Goal: Feedback & Contribution: Leave review/rating

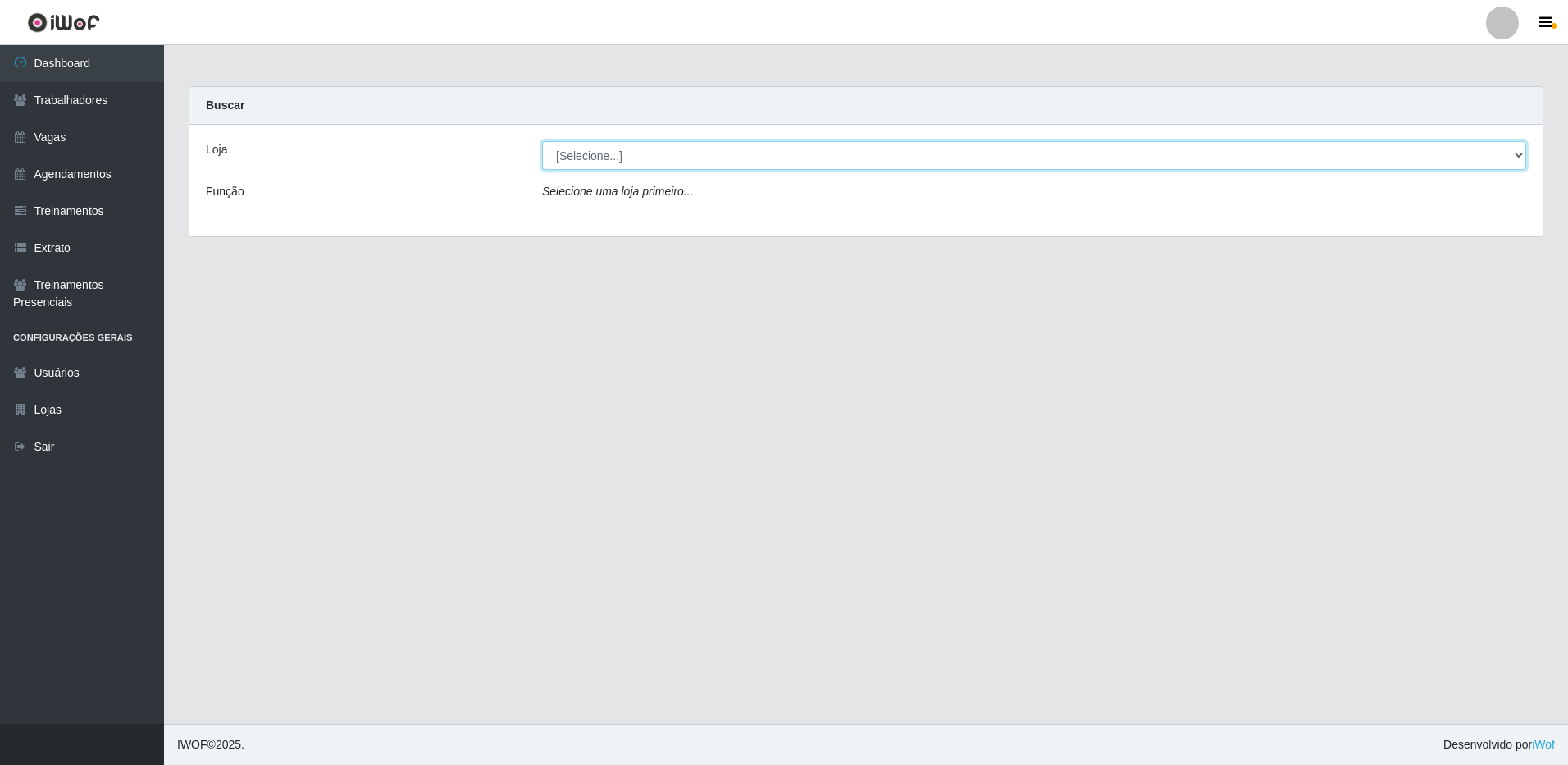
click at [1520, 155] on select "[Selecione...] [GEOGRAPHIC_DATA] - [GEOGRAPHIC_DATA]" at bounding box center [1033, 156] width 984 height 29
select select "524"
click at [542, 142] on select "[Selecione...] [GEOGRAPHIC_DATA] - [GEOGRAPHIC_DATA]" at bounding box center [1033, 156] width 984 height 29
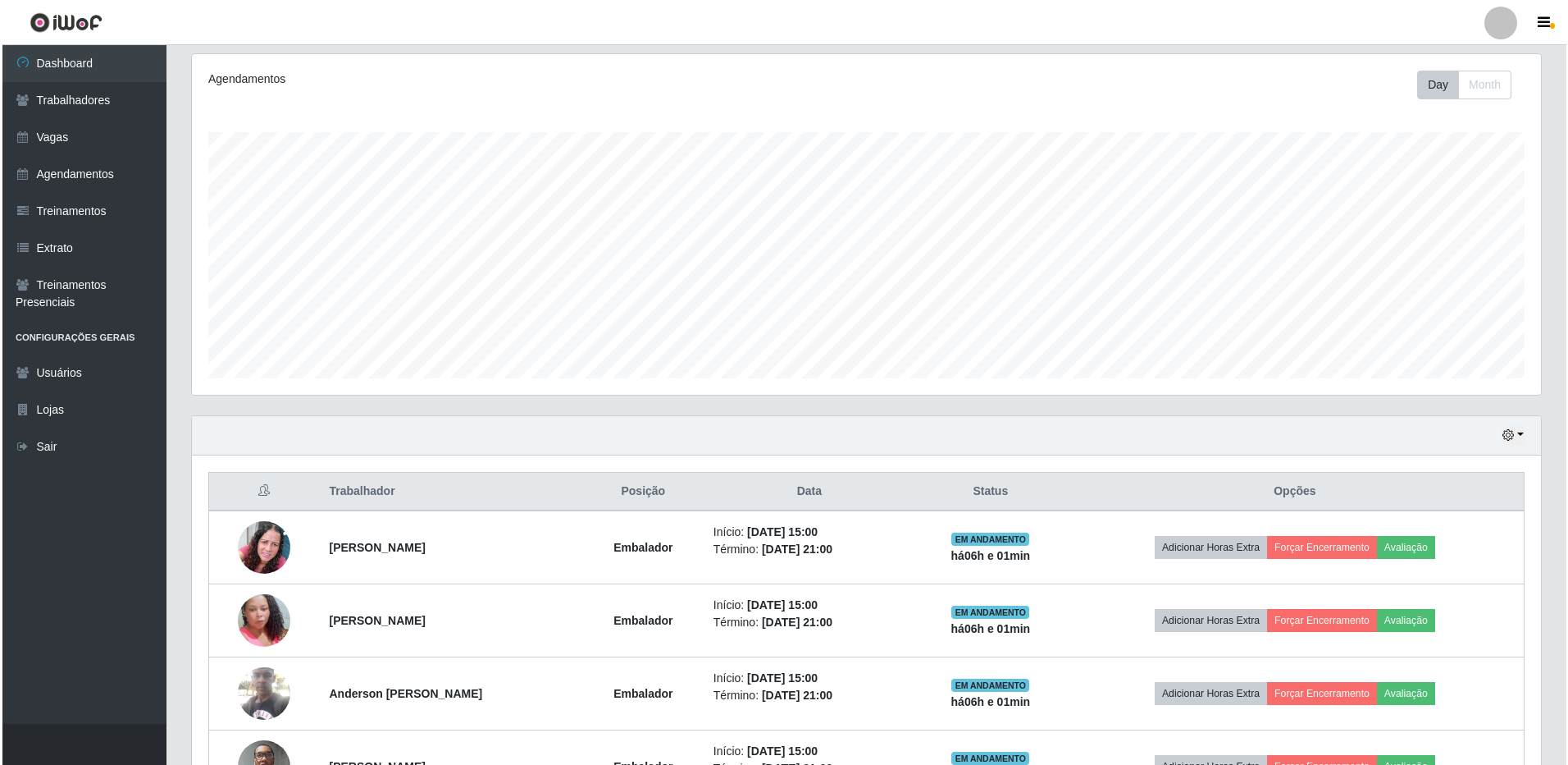
scroll to position [246, 0]
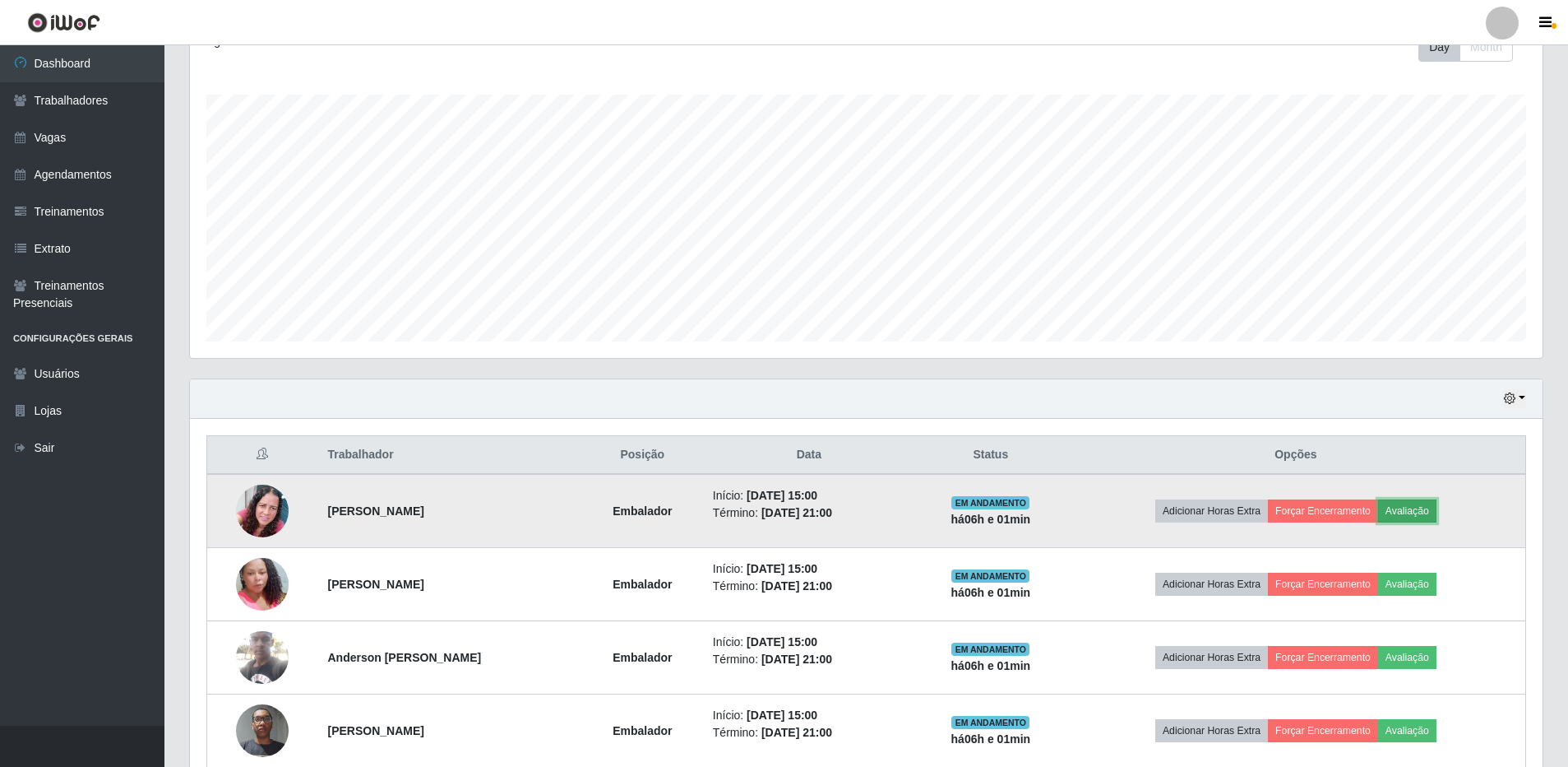
click at [1433, 508] on button "Avaliação" at bounding box center [1407, 511] width 58 height 23
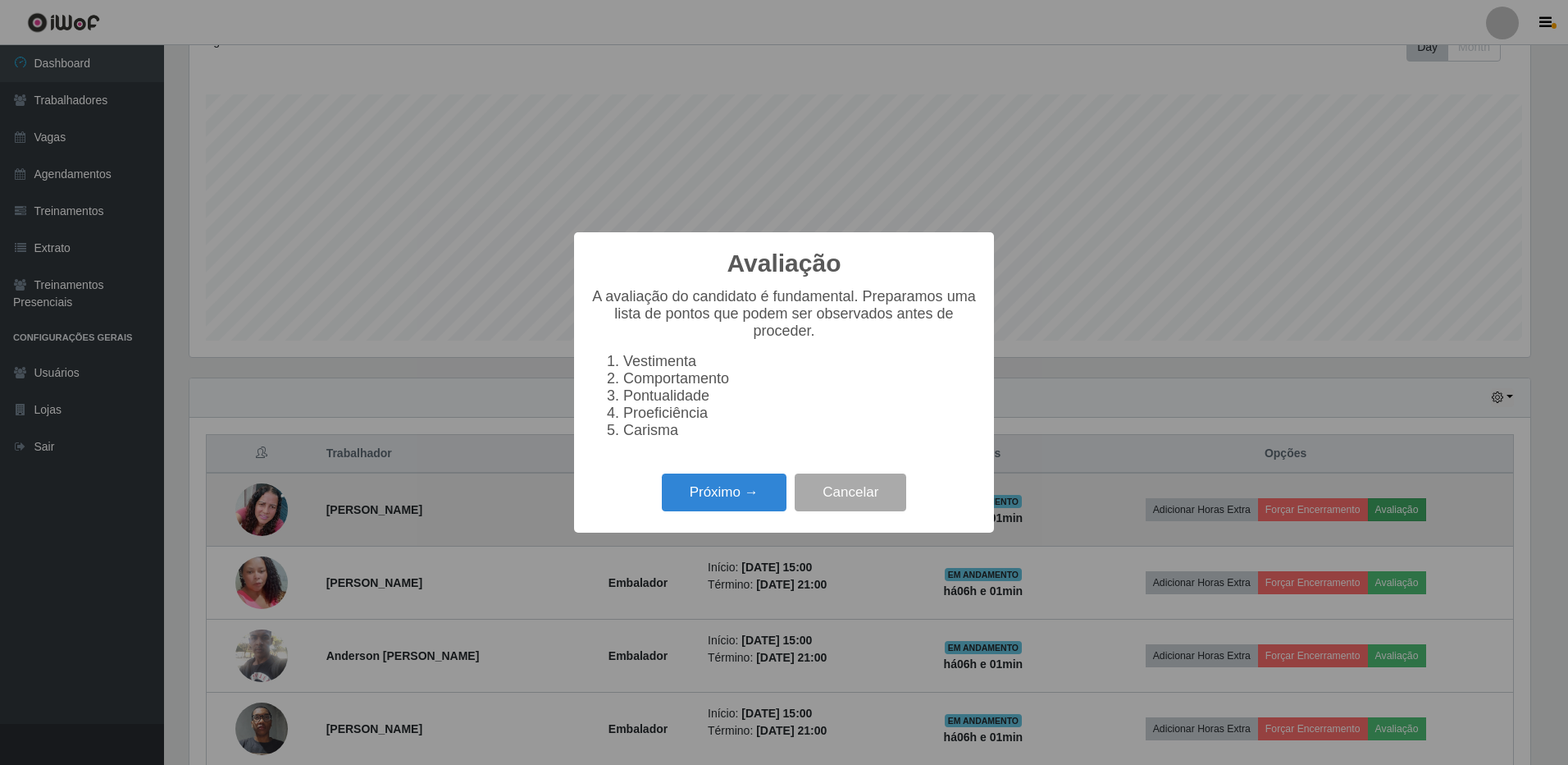
scroll to position [340, 1340]
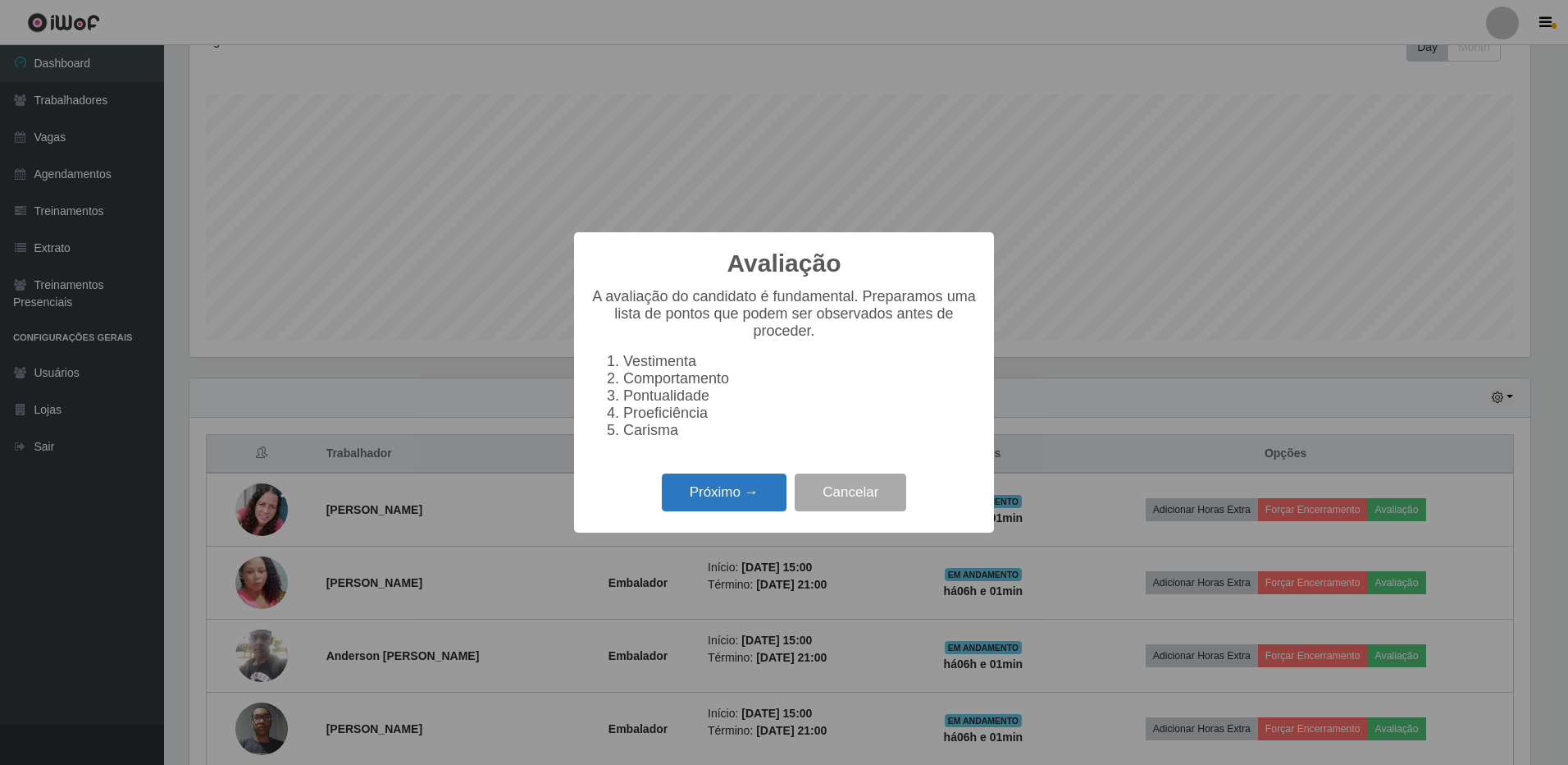
click at [733, 495] on button "Próximo →" at bounding box center [724, 493] width 125 height 39
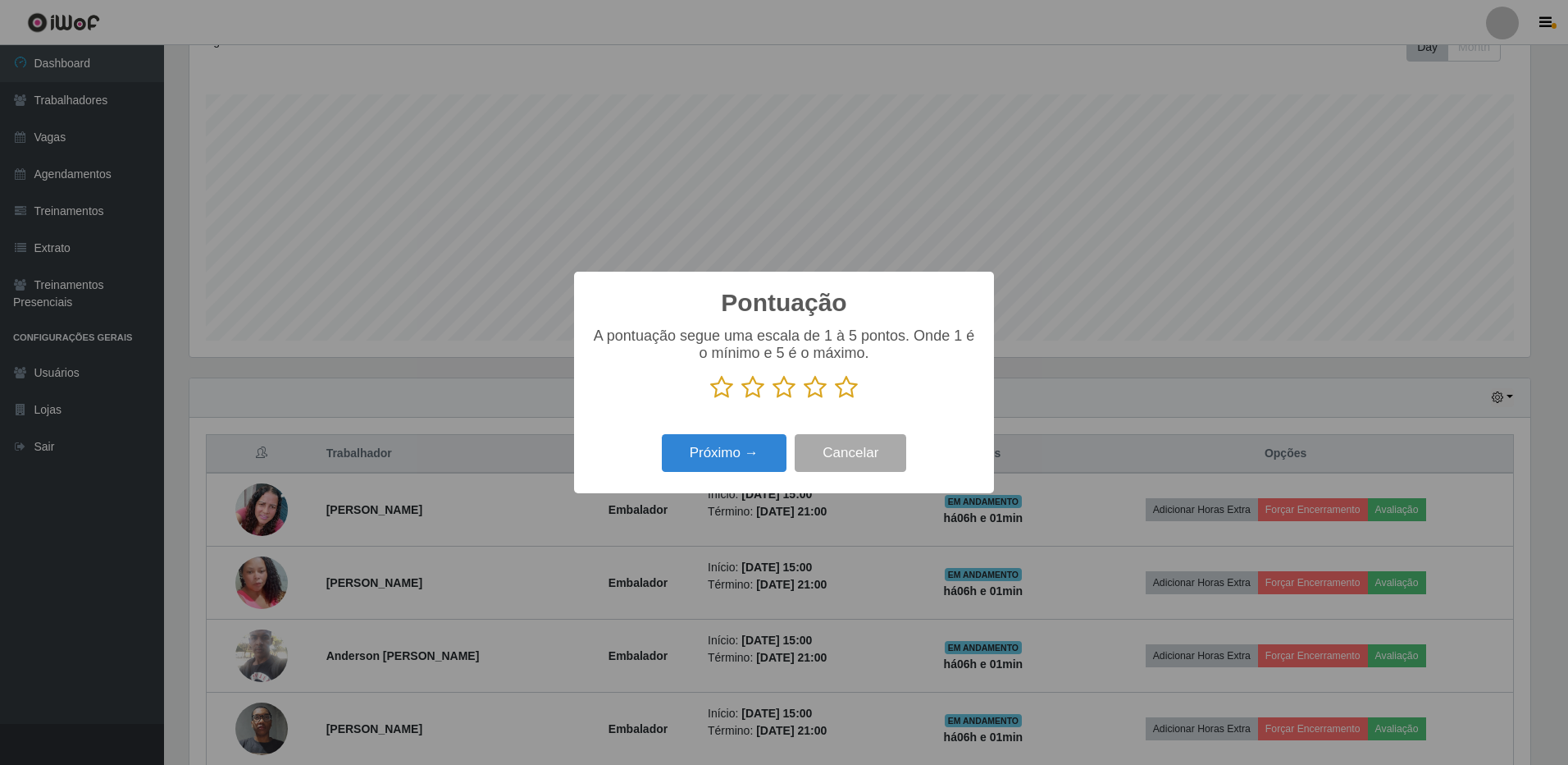
scroll to position [820093, 818683]
click at [850, 390] on icon at bounding box center [846, 387] width 23 height 24
click at [834, 399] on input "radio" at bounding box center [834, 399] width 0 height 0
click at [710, 460] on button "Próximo →" at bounding box center [724, 454] width 125 height 39
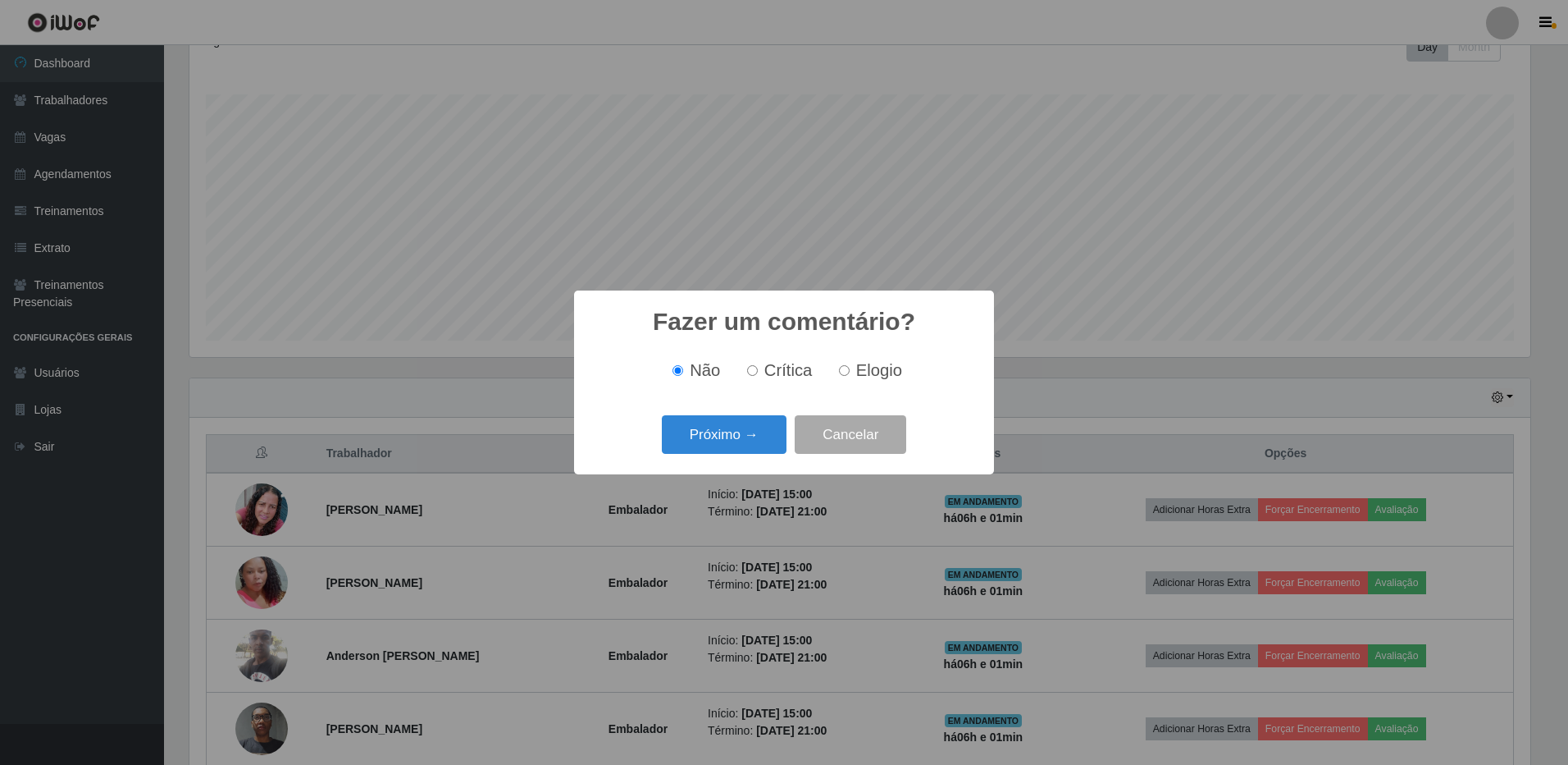
click at [842, 370] on input "Elogio" at bounding box center [844, 370] width 11 height 11
radio input "true"
click at [721, 433] on button "Próximo →" at bounding box center [724, 434] width 125 height 39
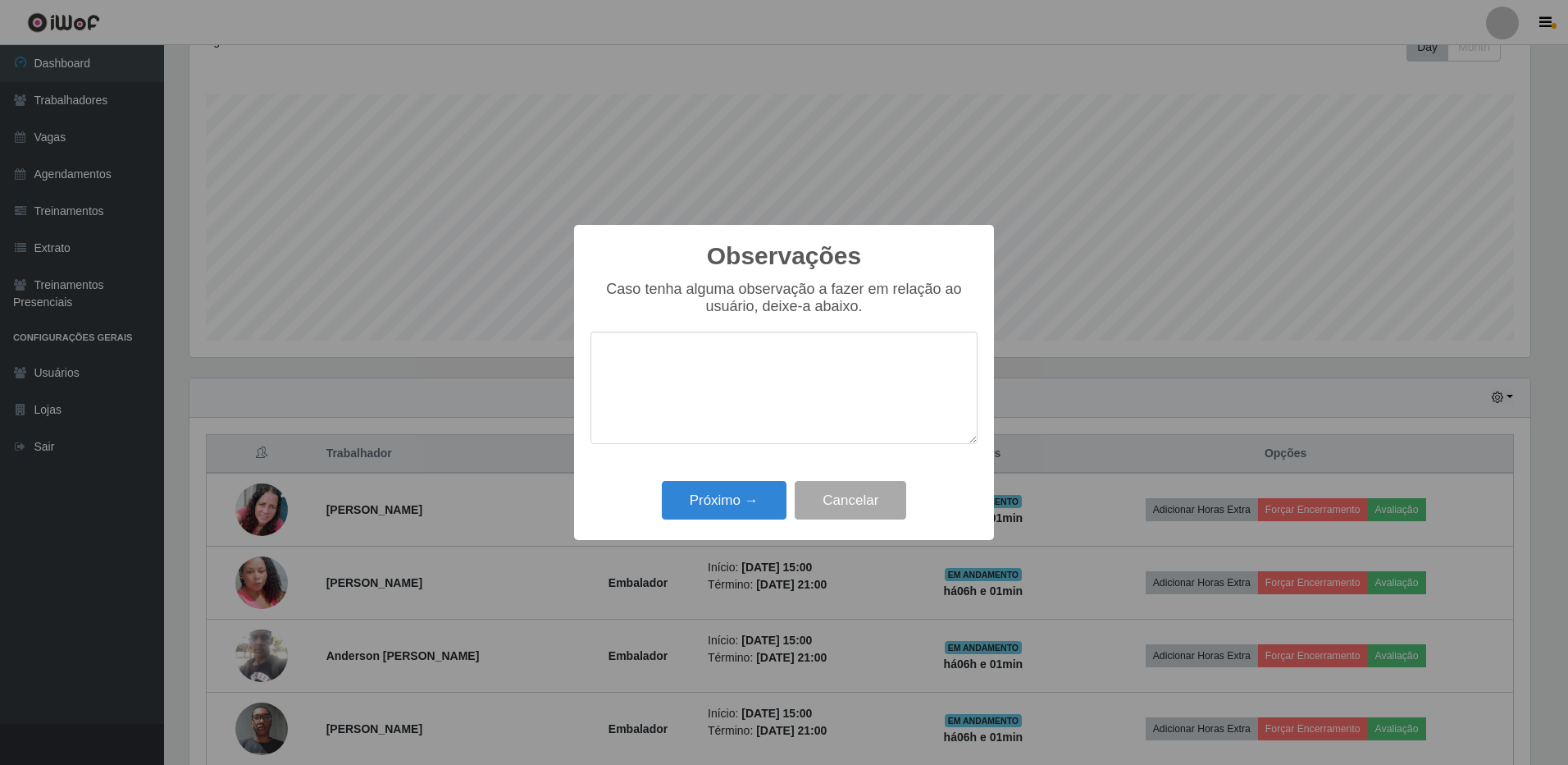
click at [721, 358] on textarea at bounding box center [783, 388] width 387 height 112
type textarea "Bom atendimento dinâmico Proativo pontual"
click at [709, 501] on button "Próximo →" at bounding box center [724, 500] width 125 height 39
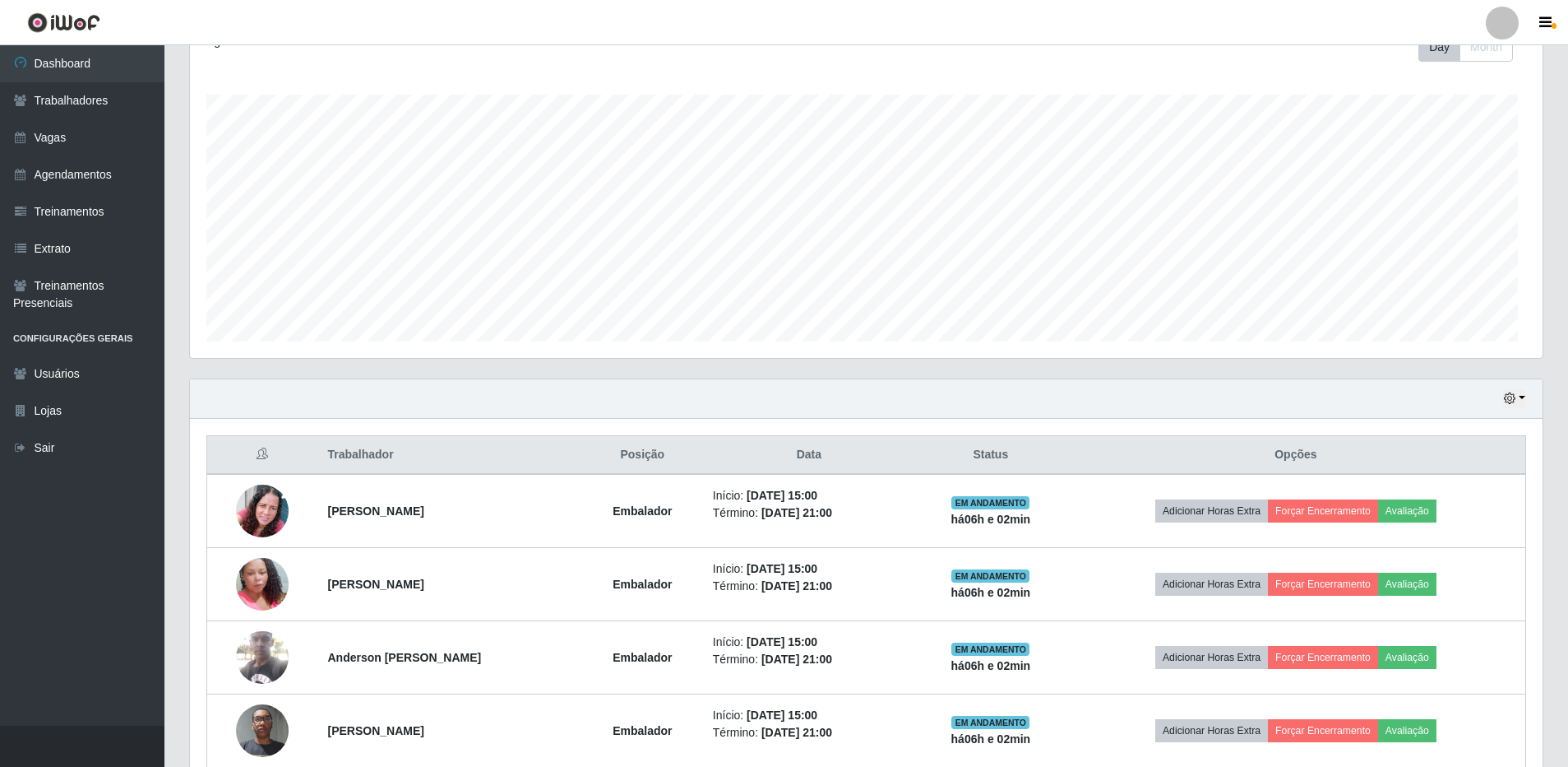
scroll to position [341, 1352]
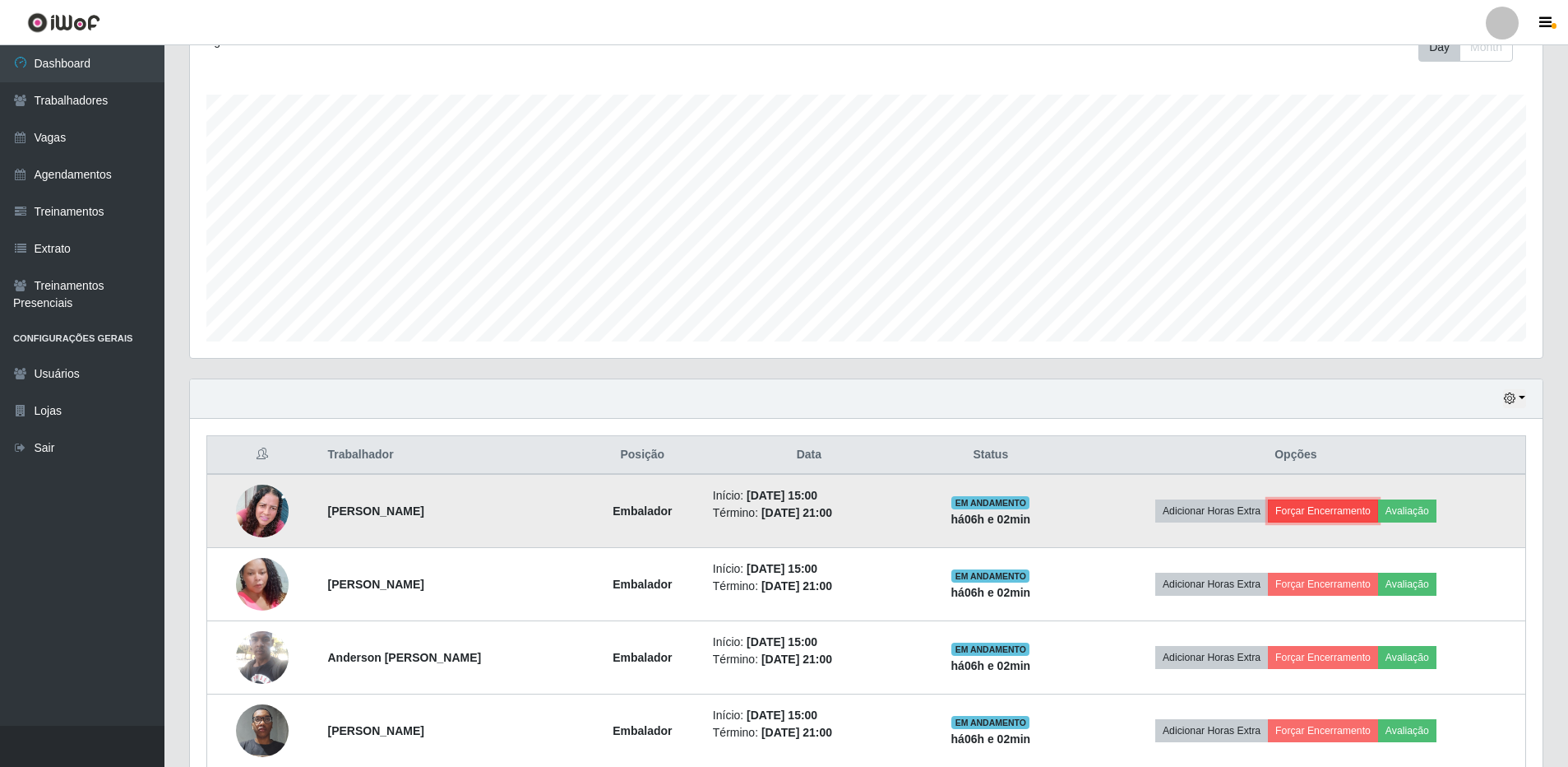
click at [1339, 509] on button "Forçar Encerramento" at bounding box center [1322, 511] width 110 height 23
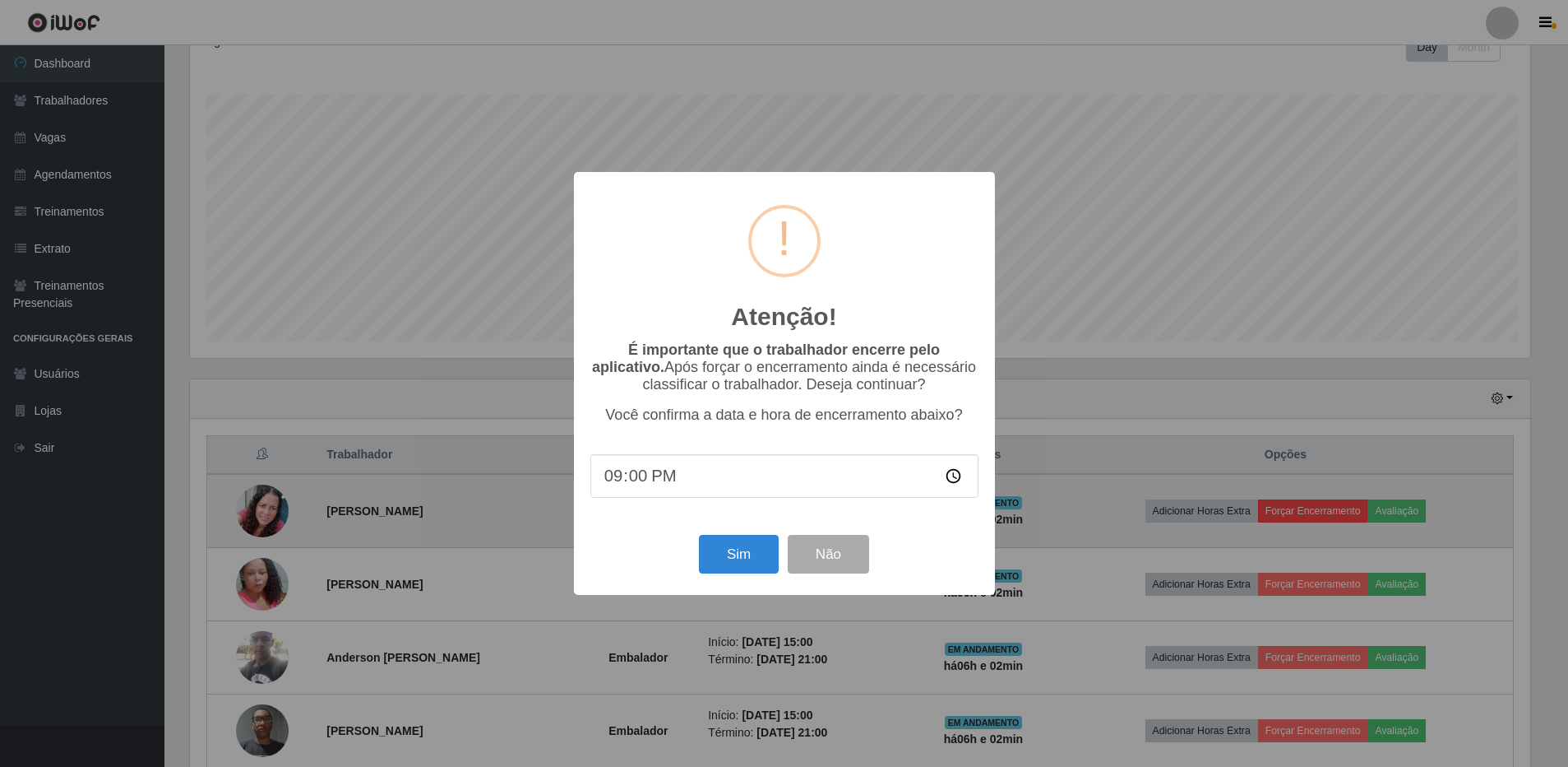
scroll to position [341, 1344]
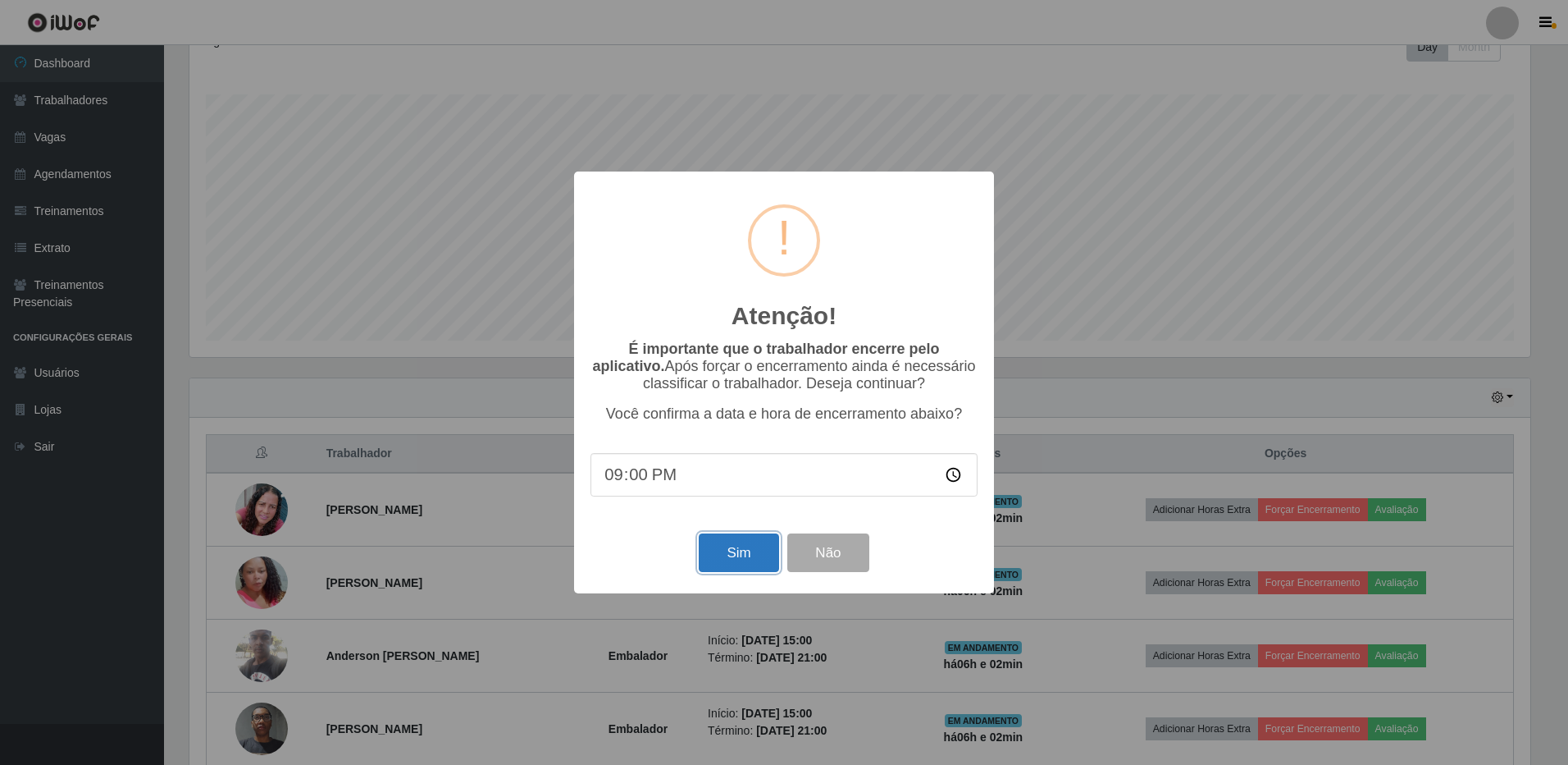
click at [733, 556] on button "Sim" at bounding box center [738, 553] width 79 height 39
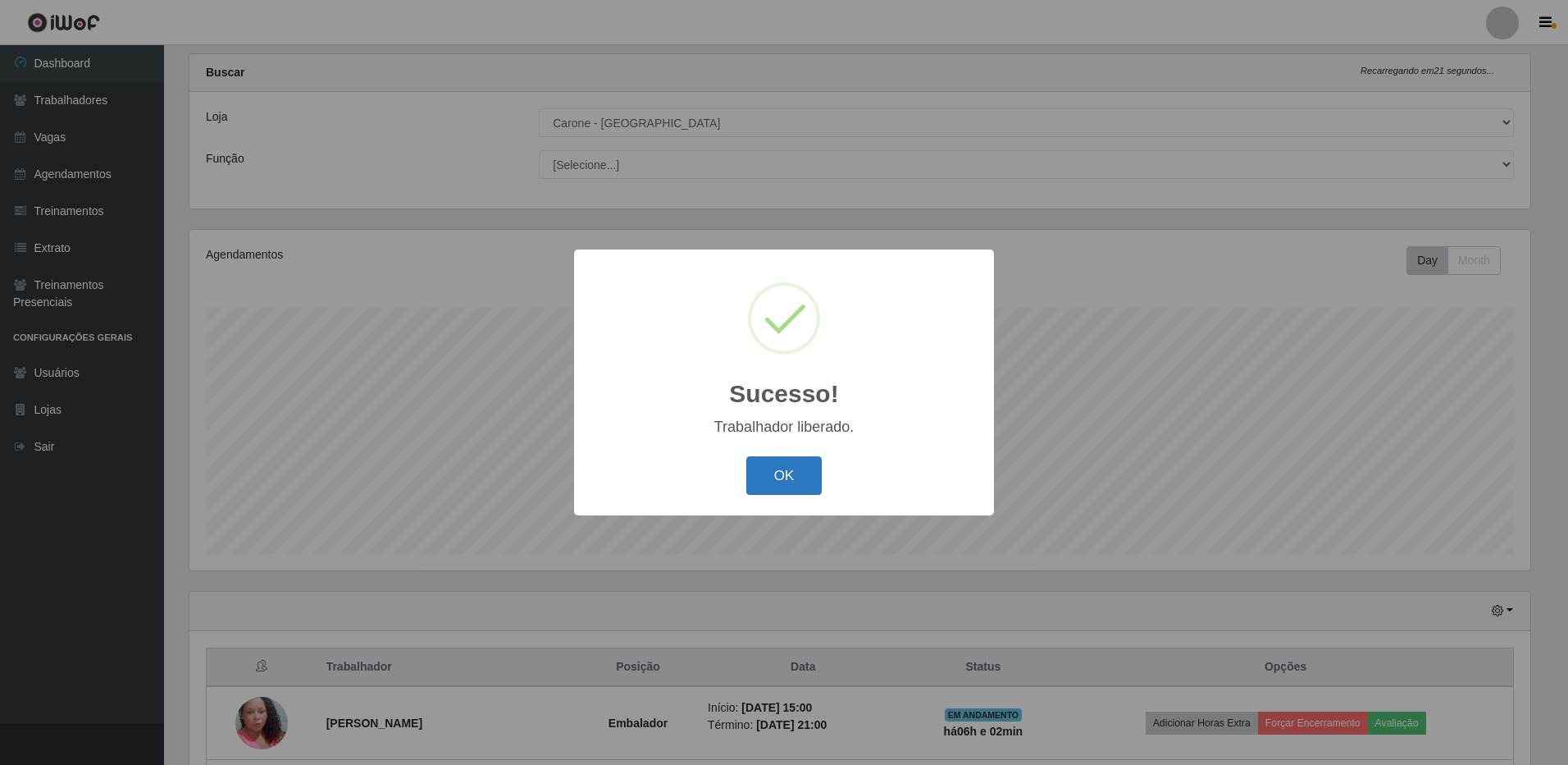
click at [788, 476] on button "OK" at bounding box center [784, 475] width 77 height 39
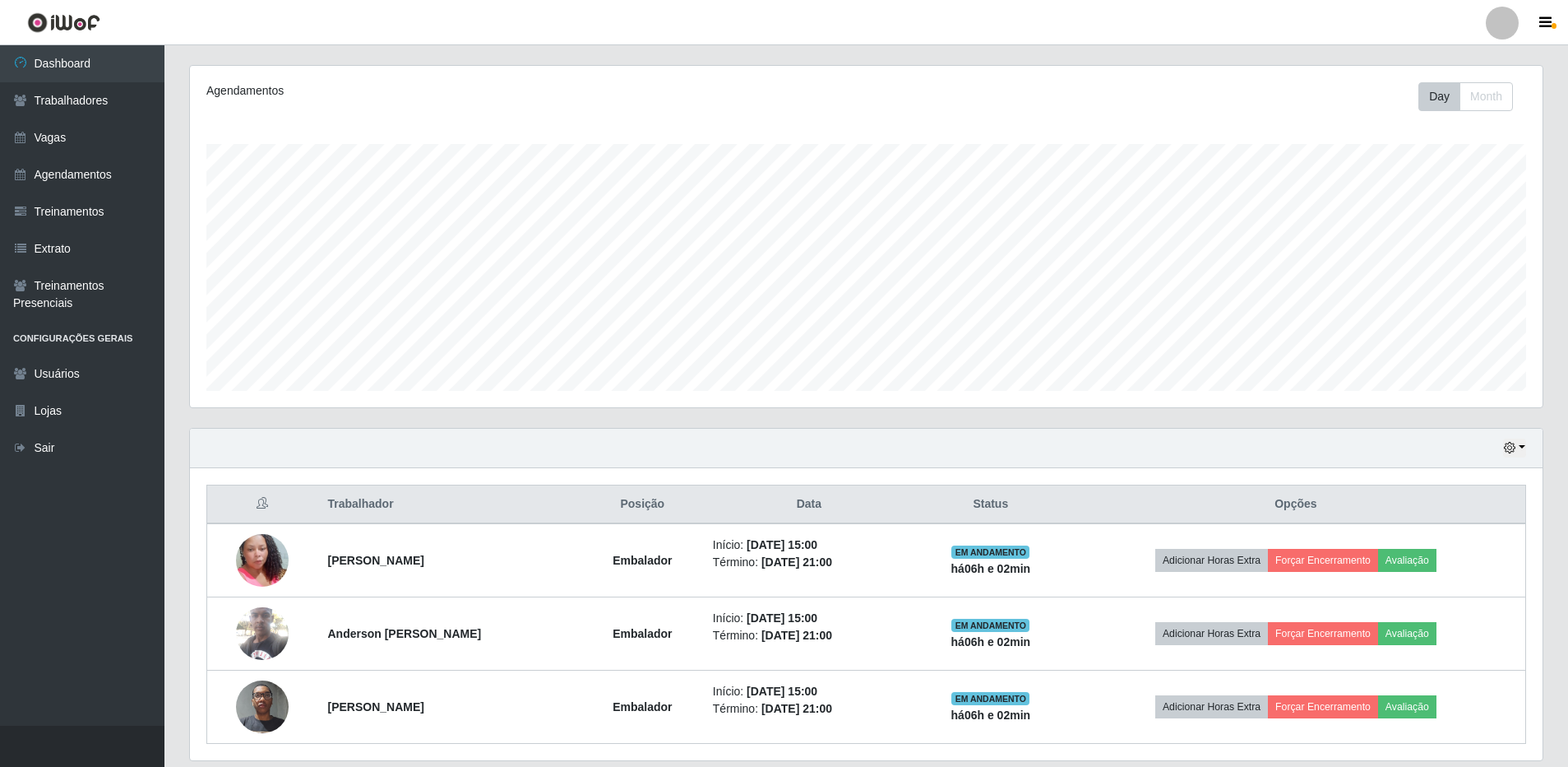
scroll to position [253, 0]
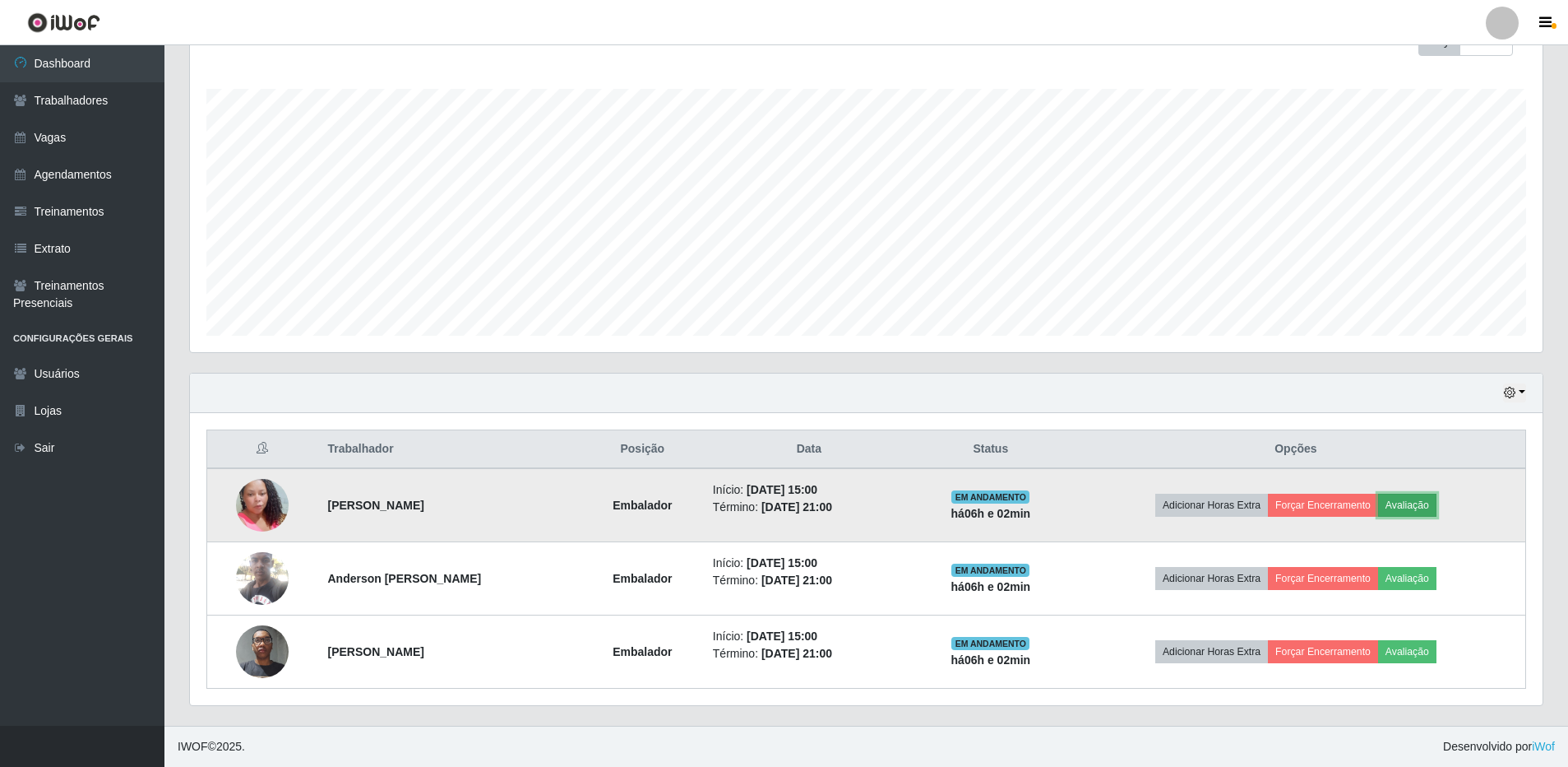
click at [1420, 505] on button "Avaliação" at bounding box center [1407, 506] width 58 height 23
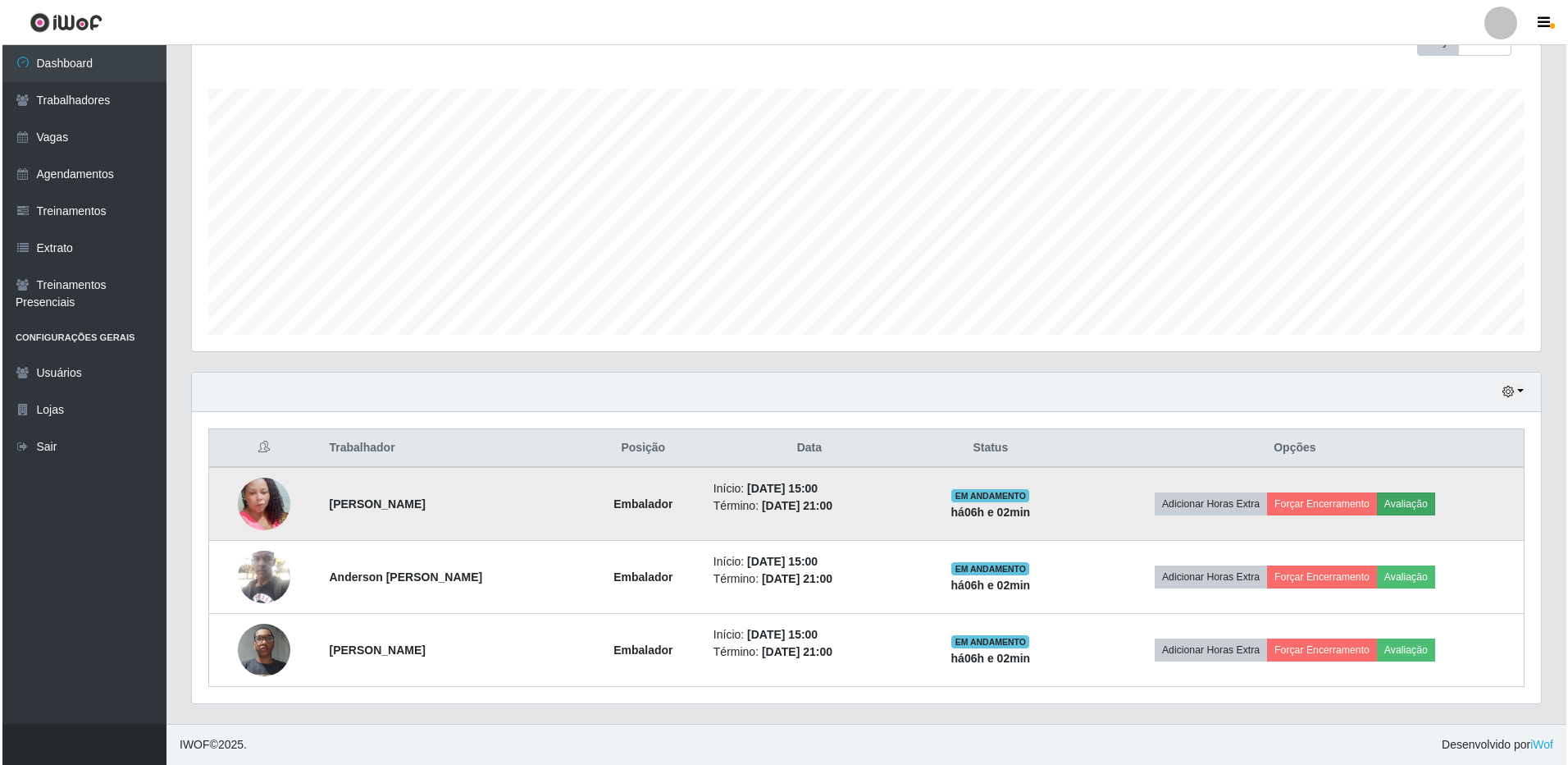
scroll to position [340, 1340]
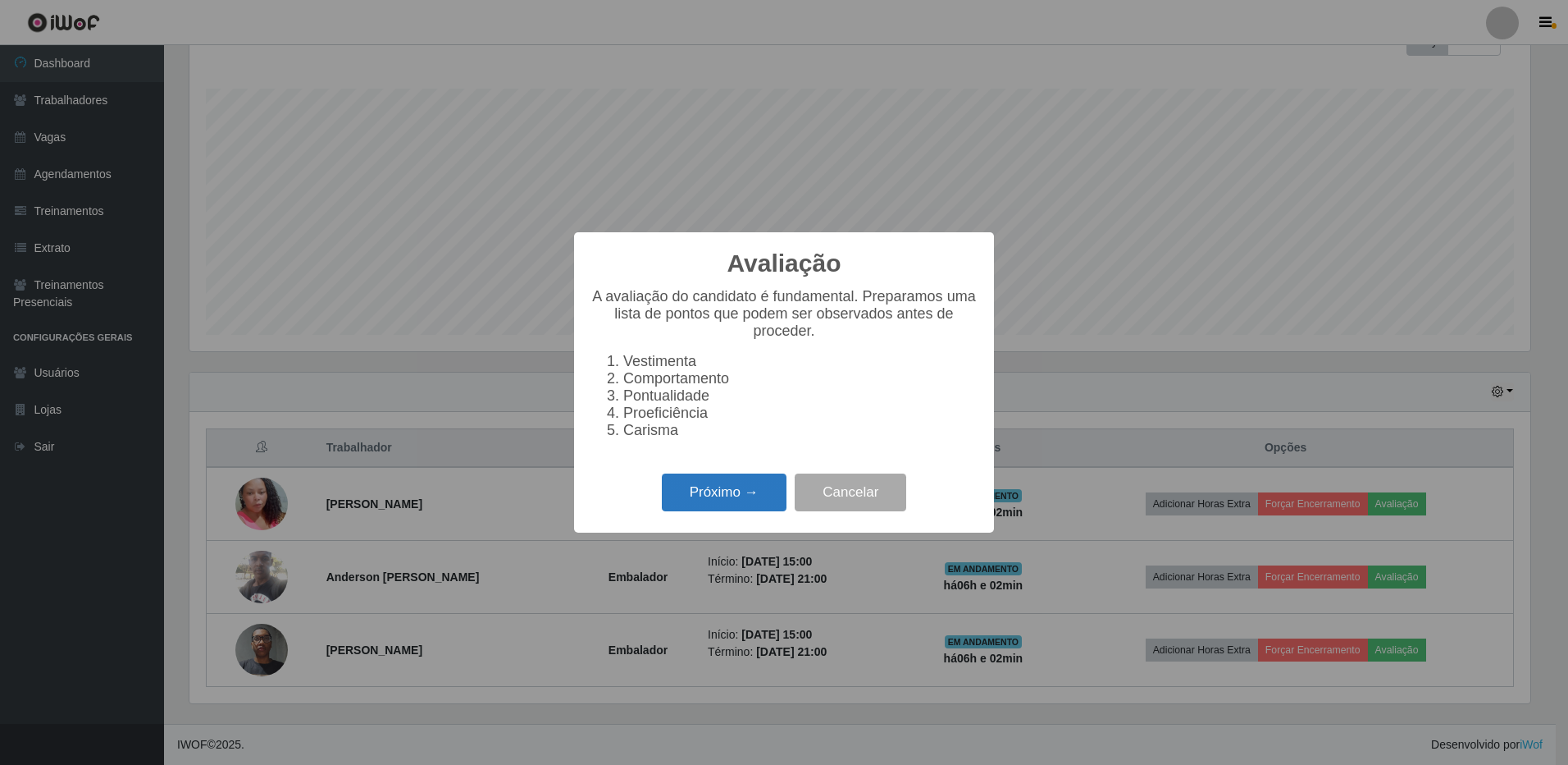
click at [722, 506] on button "Próximo →" at bounding box center [724, 493] width 125 height 39
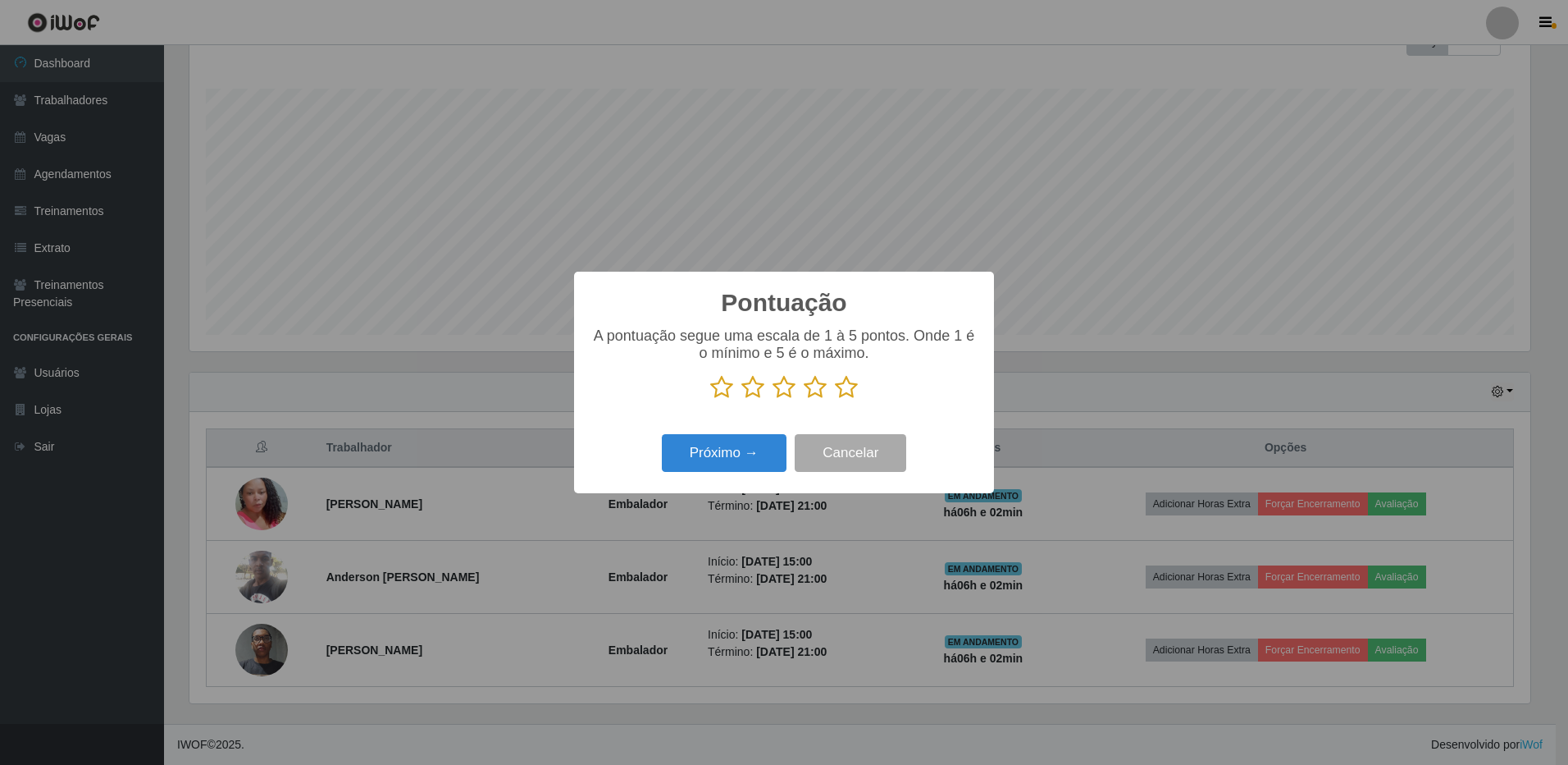
scroll to position [820093, 818683]
click at [848, 392] on icon at bounding box center [846, 387] width 23 height 24
click at [834, 399] on input "radio" at bounding box center [834, 399] width 0 height 0
click at [707, 462] on button "Próximo →" at bounding box center [724, 454] width 125 height 39
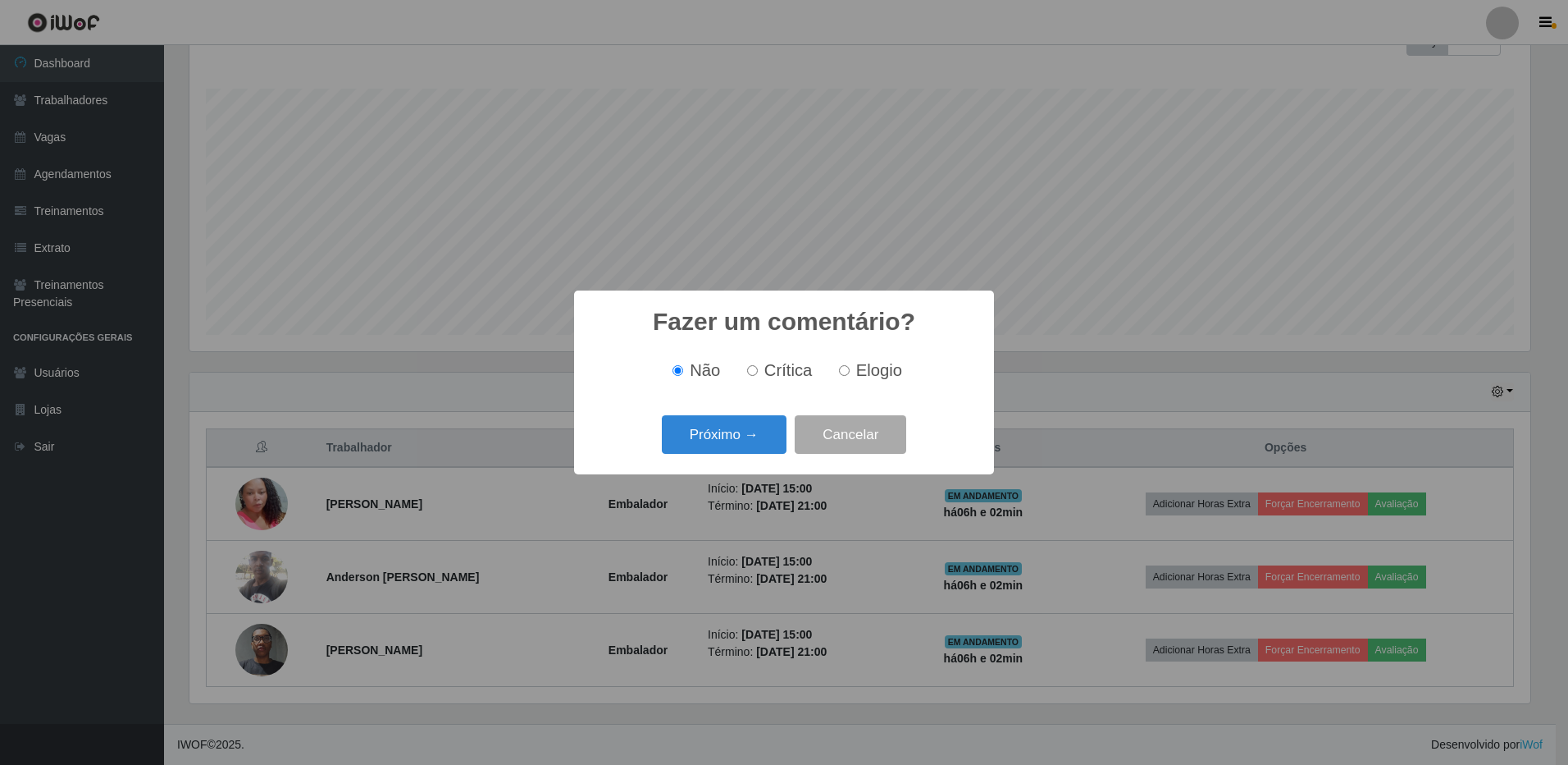
click at [846, 371] on input "Elogio" at bounding box center [844, 370] width 11 height 11
radio input "true"
click at [738, 434] on button "Próximo →" at bounding box center [724, 434] width 125 height 39
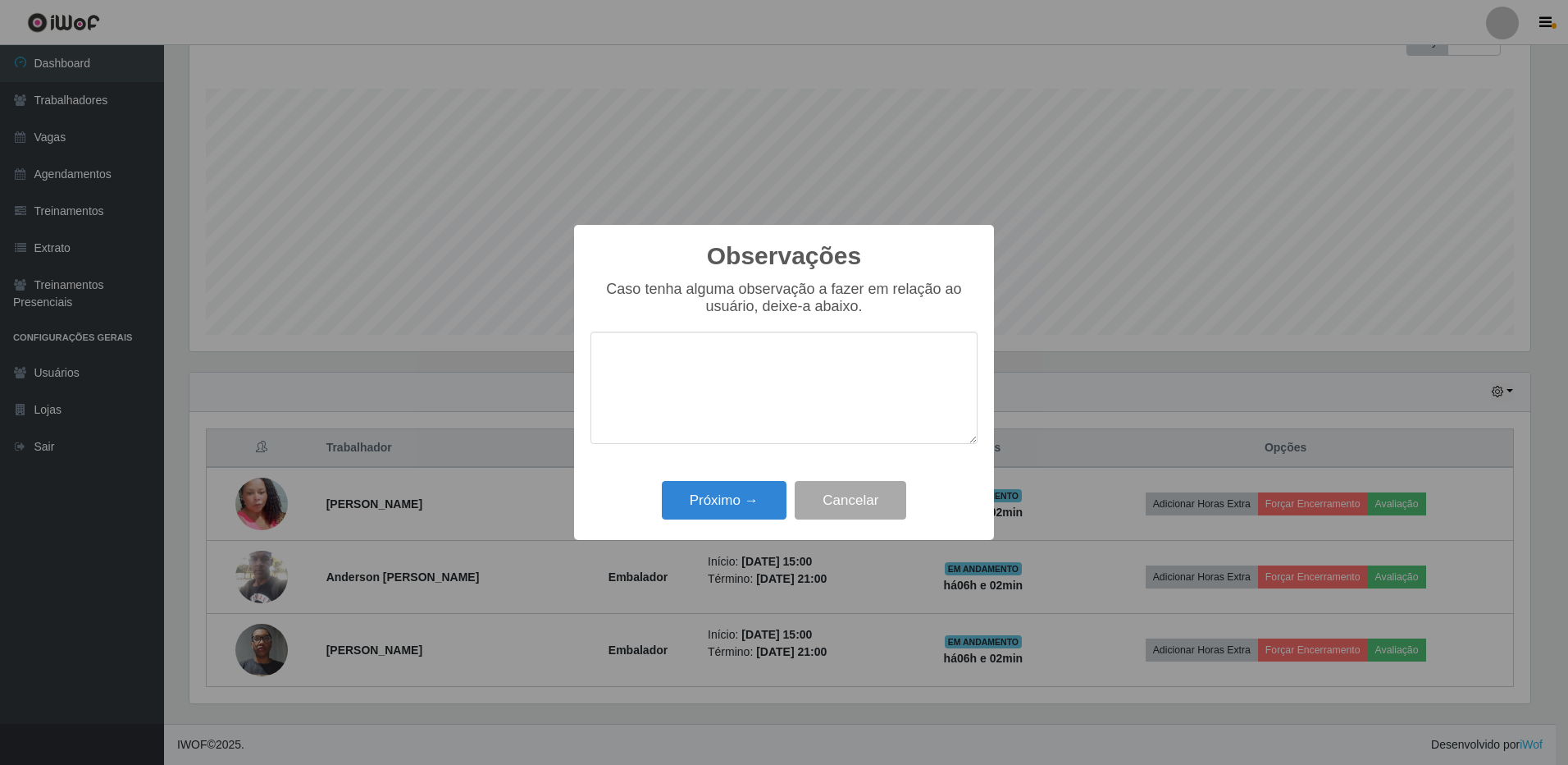
click at [754, 382] on textarea at bounding box center [783, 388] width 387 height 112
type textarea "Proativa Pontual Educada"
click at [732, 494] on button "Próximo →" at bounding box center [724, 500] width 125 height 39
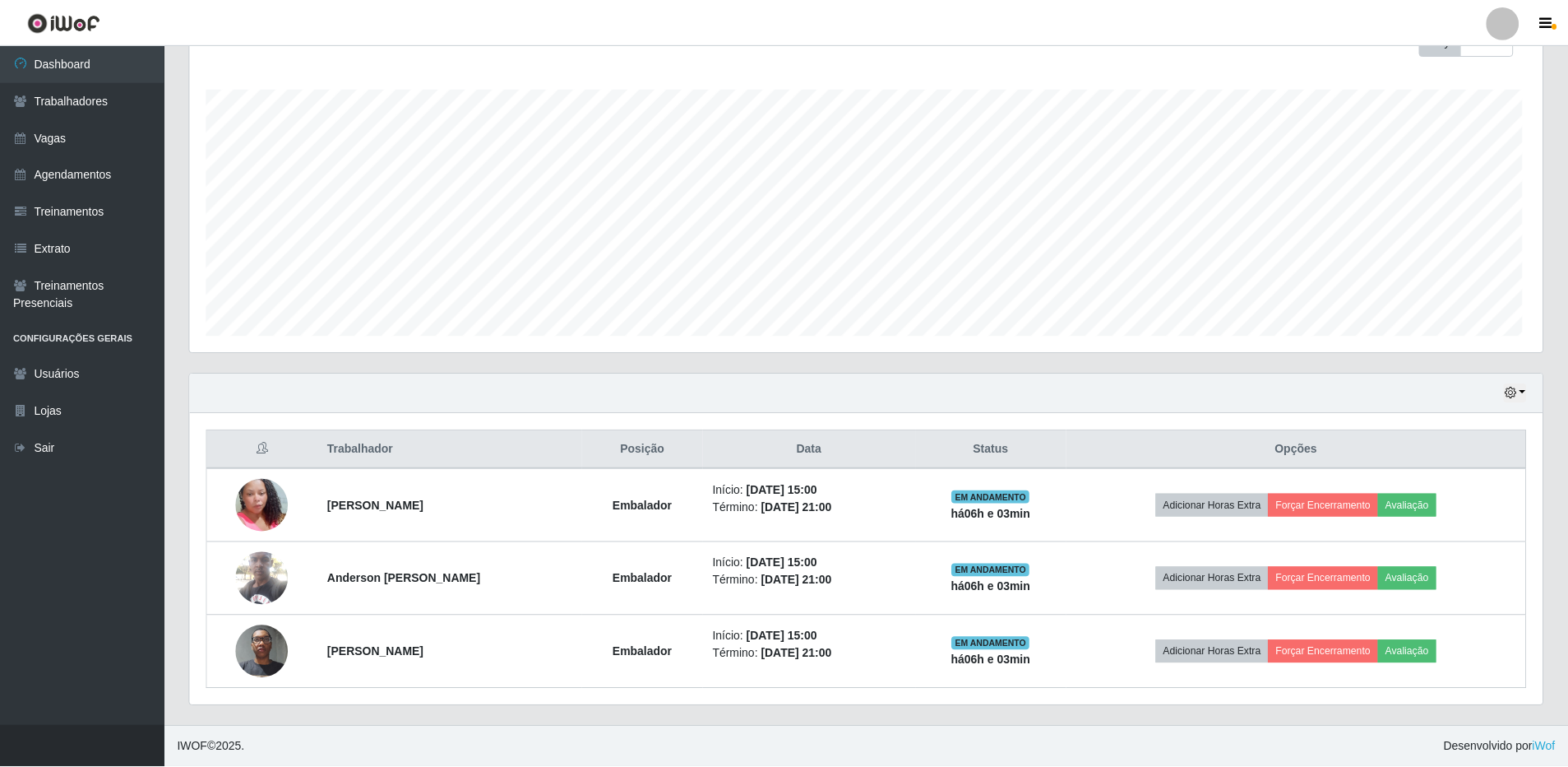
scroll to position [341, 1352]
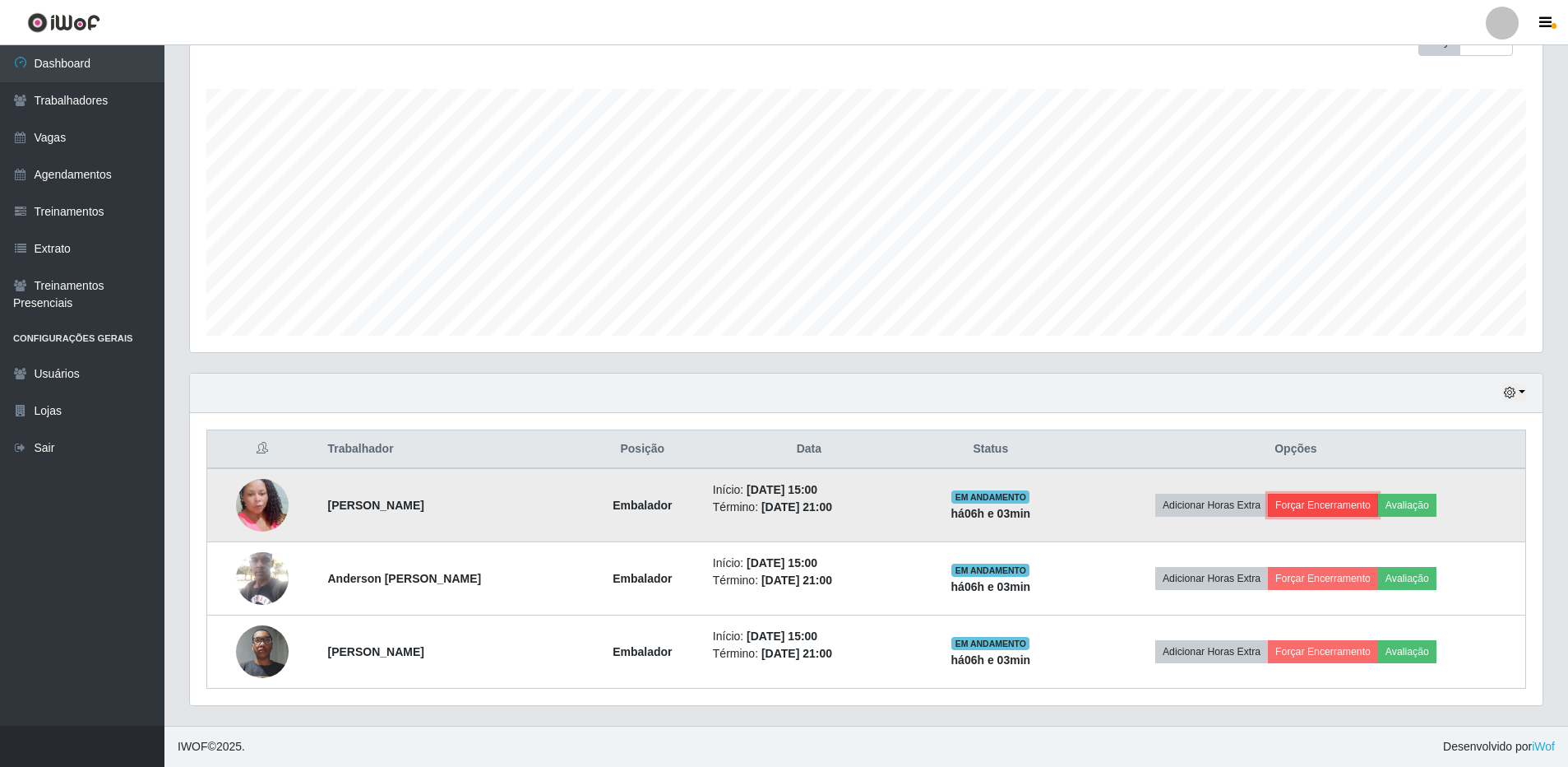
click at [1337, 505] on button "Forçar Encerramento" at bounding box center [1322, 506] width 110 height 23
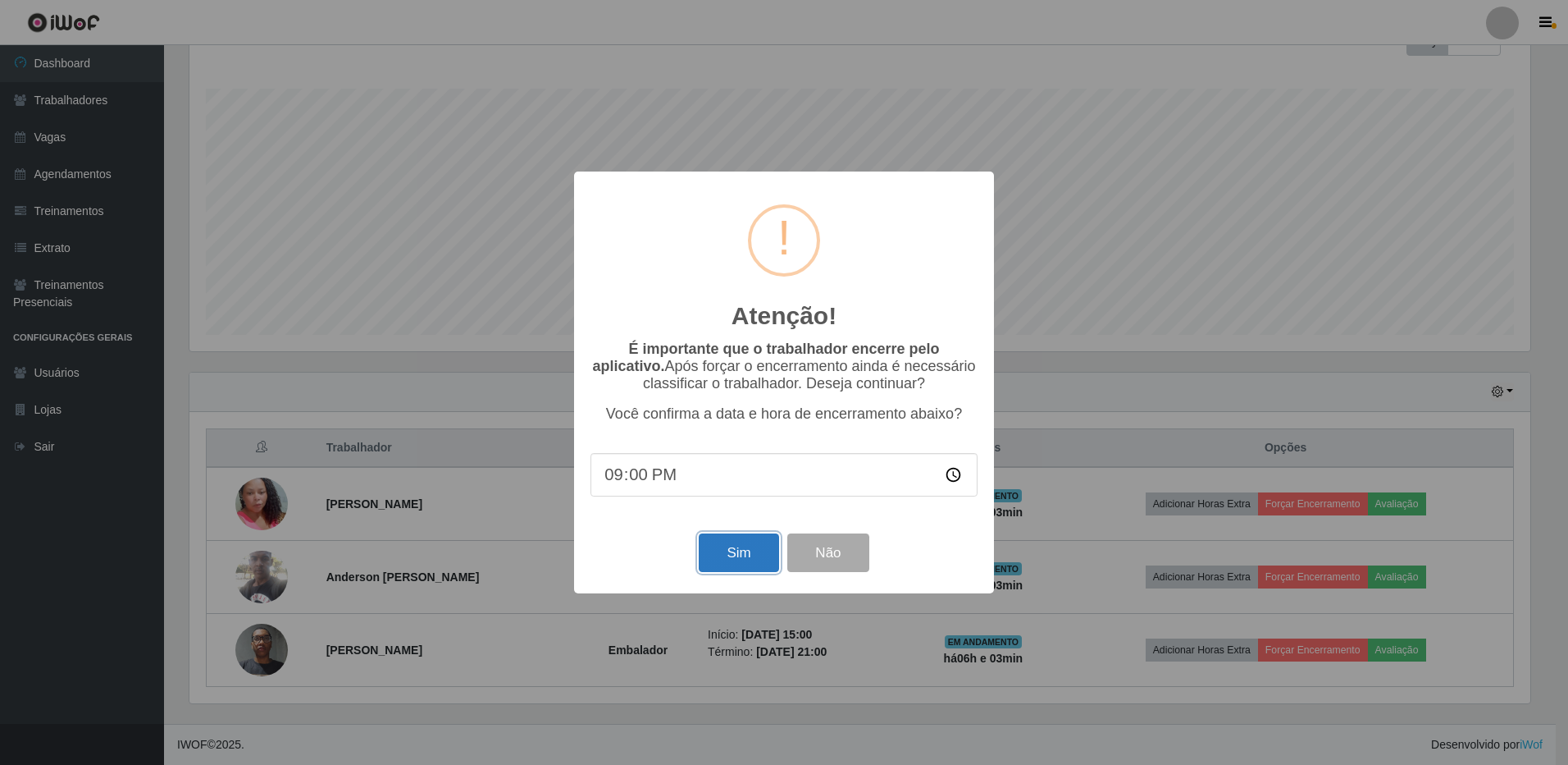
click at [753, 559] on button "Sim" at bounding box center [738, 553] width 79 height 39
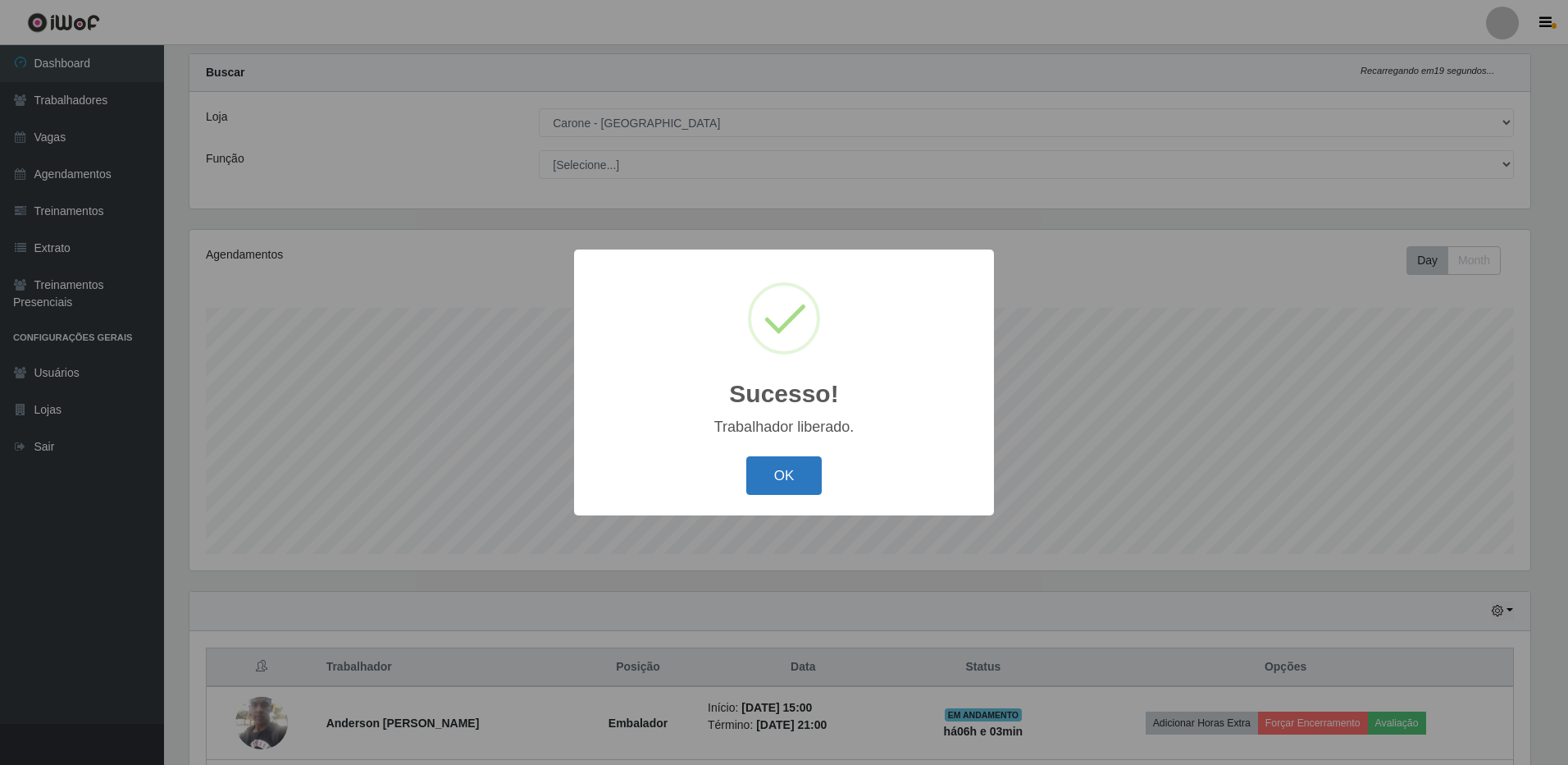
click at [780, 477] on button "OK" at bounding box center [784, 475] width 77 height 39
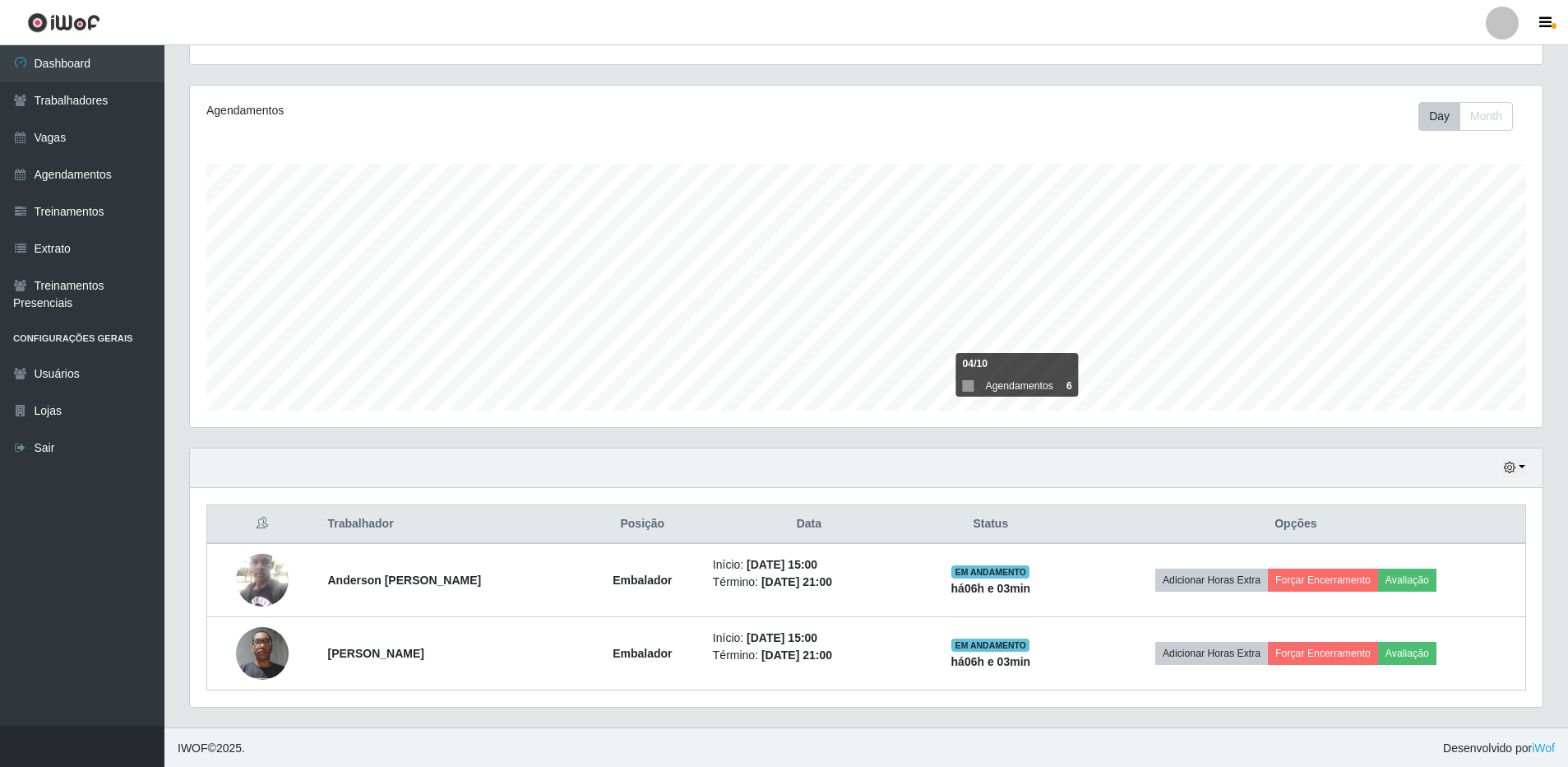
scroll to position [179, 0]
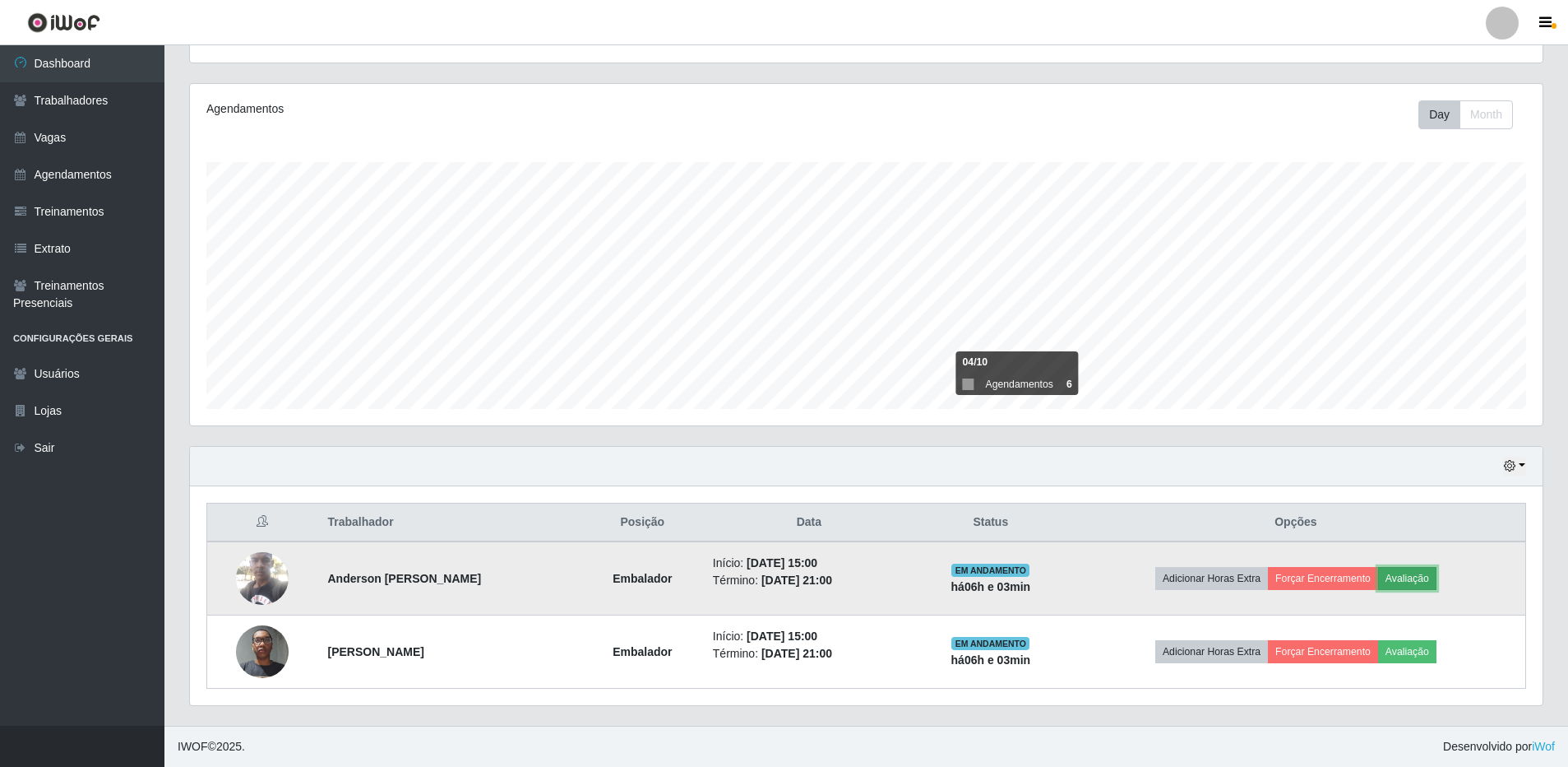
click at [1418, 574] on button "Avaliação" at bounding box center [1407, 578] width 58 height 23
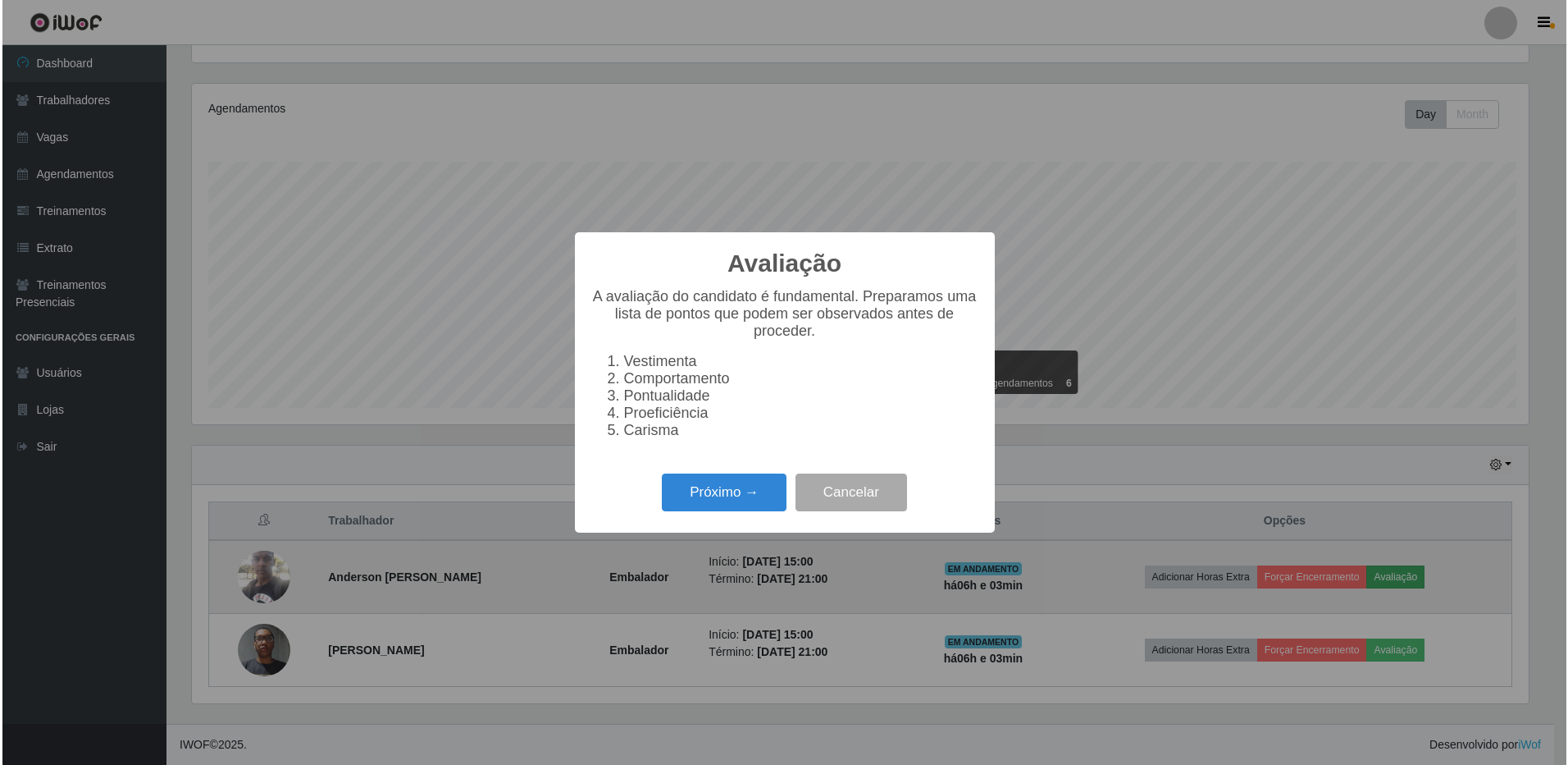
scroll to position [340, 1340]
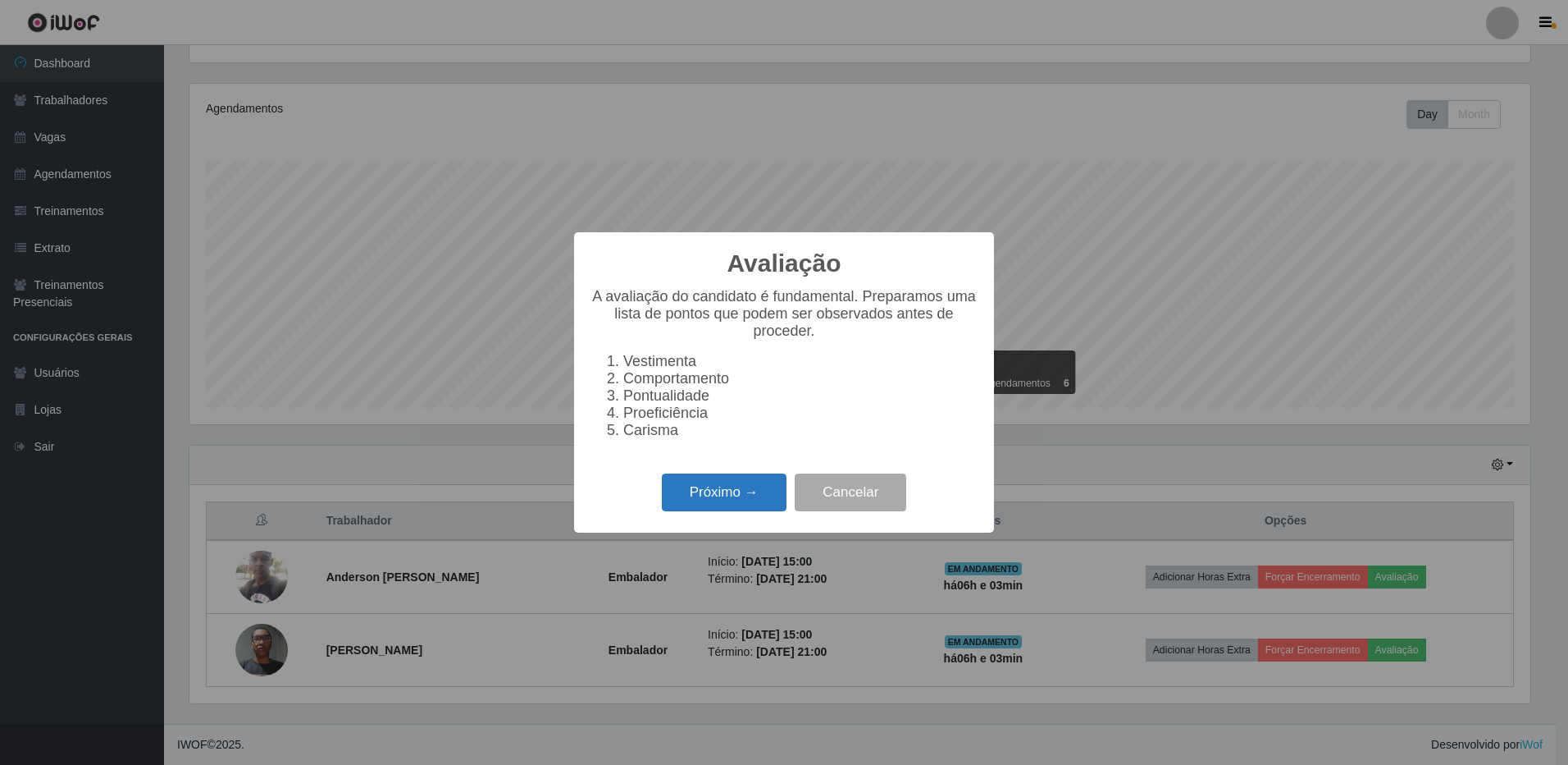
click at [740, 504] on button "Próximo →" at bounding box center [724, 493] width 125 height 39
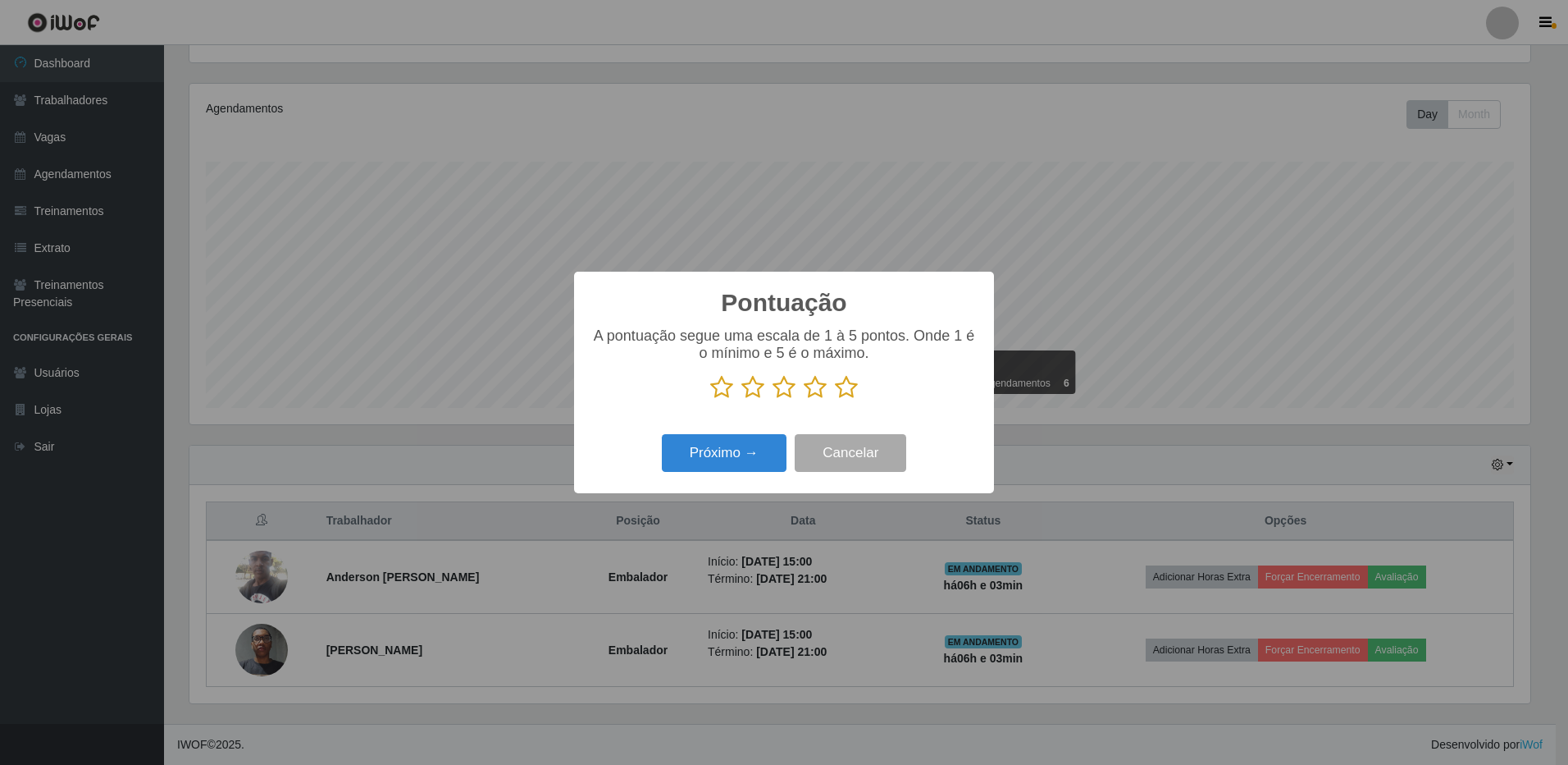
click at [849, 391] on icon at bounding box center [846, 387] width 23 height 24
click at [834, 399] on input "radio" at bounding box center [834, 399] width 0 height 0
click at [724, 451] on button "Próximo →" at bounding box center [724, 454] width 125 height 39
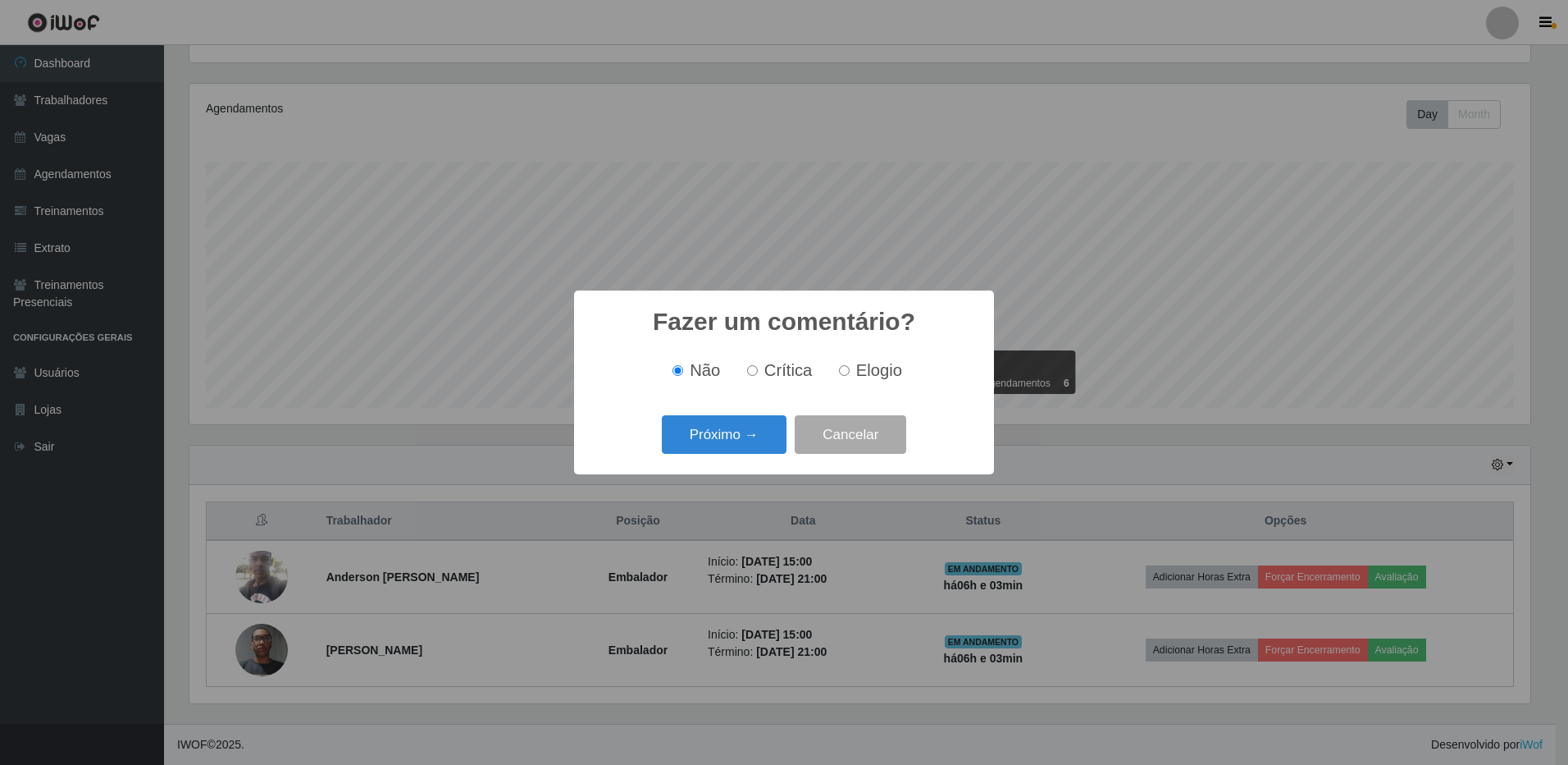
click at [844, 372] on input "Elogio" at bounding box center [844, 370] width 11 height 11
radio input "true"
click at [719, 430] on button "Próximo →" at bounding box center [724, 434] width 125 height 39
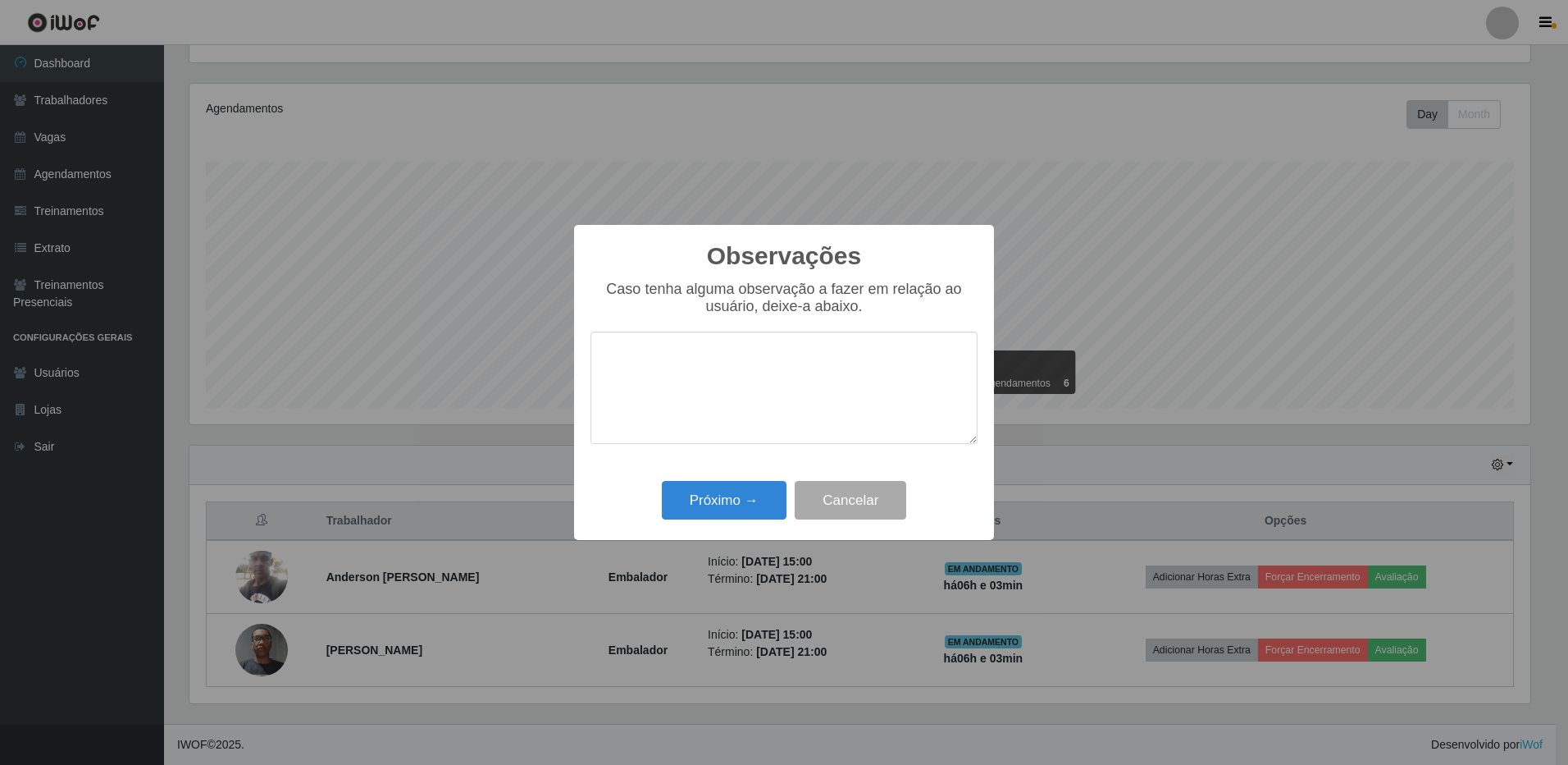
click at [714, 346] on textarea at bounding box center [783, 388] width 387 height 112
type textarea "Pontual Educado cuidadoso Proativo"
click at [724, 501] on button "Próximo →" at bounding box center [724, 500] width 125 height 39
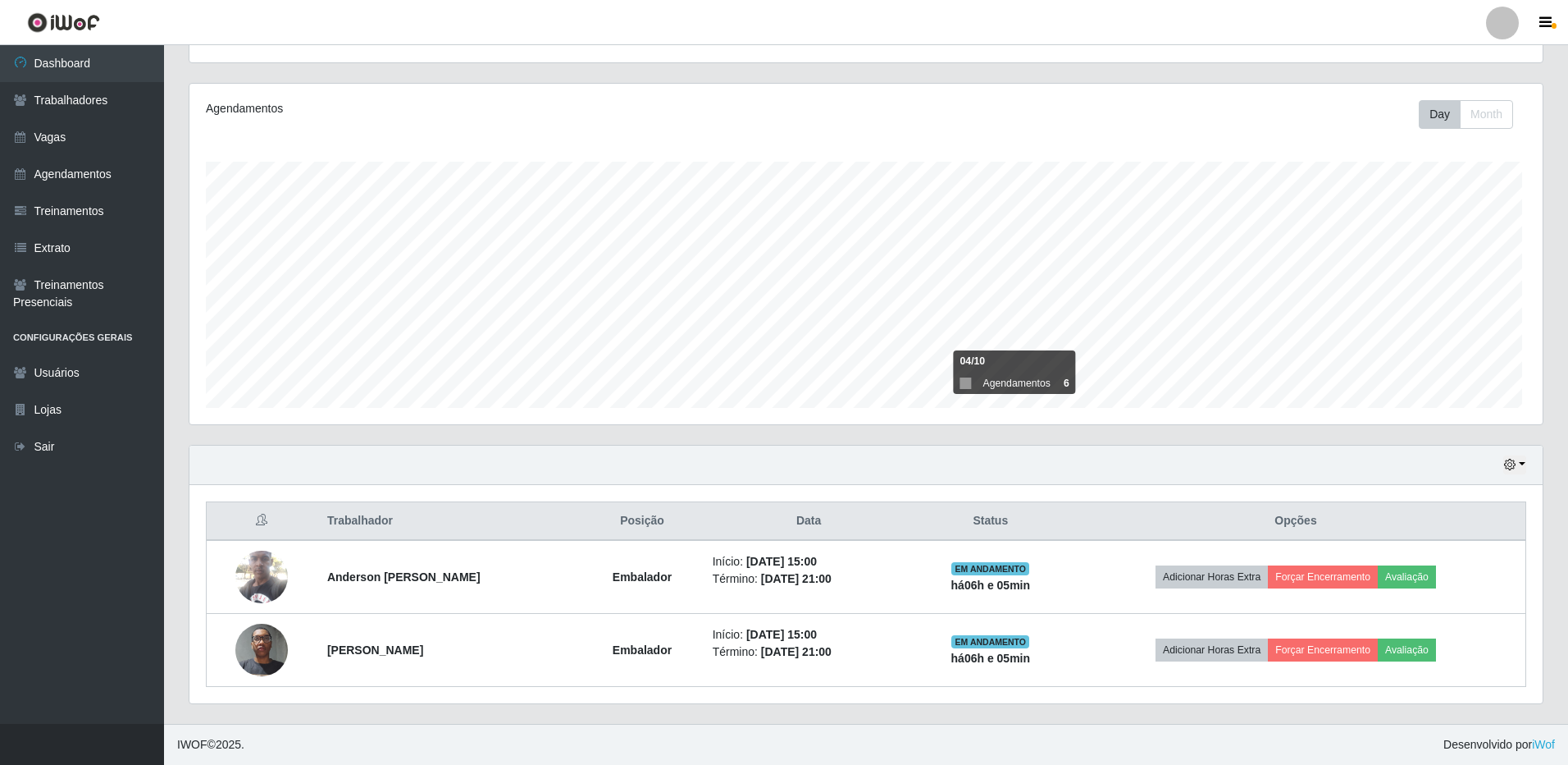
scroll to position [340, 1349]
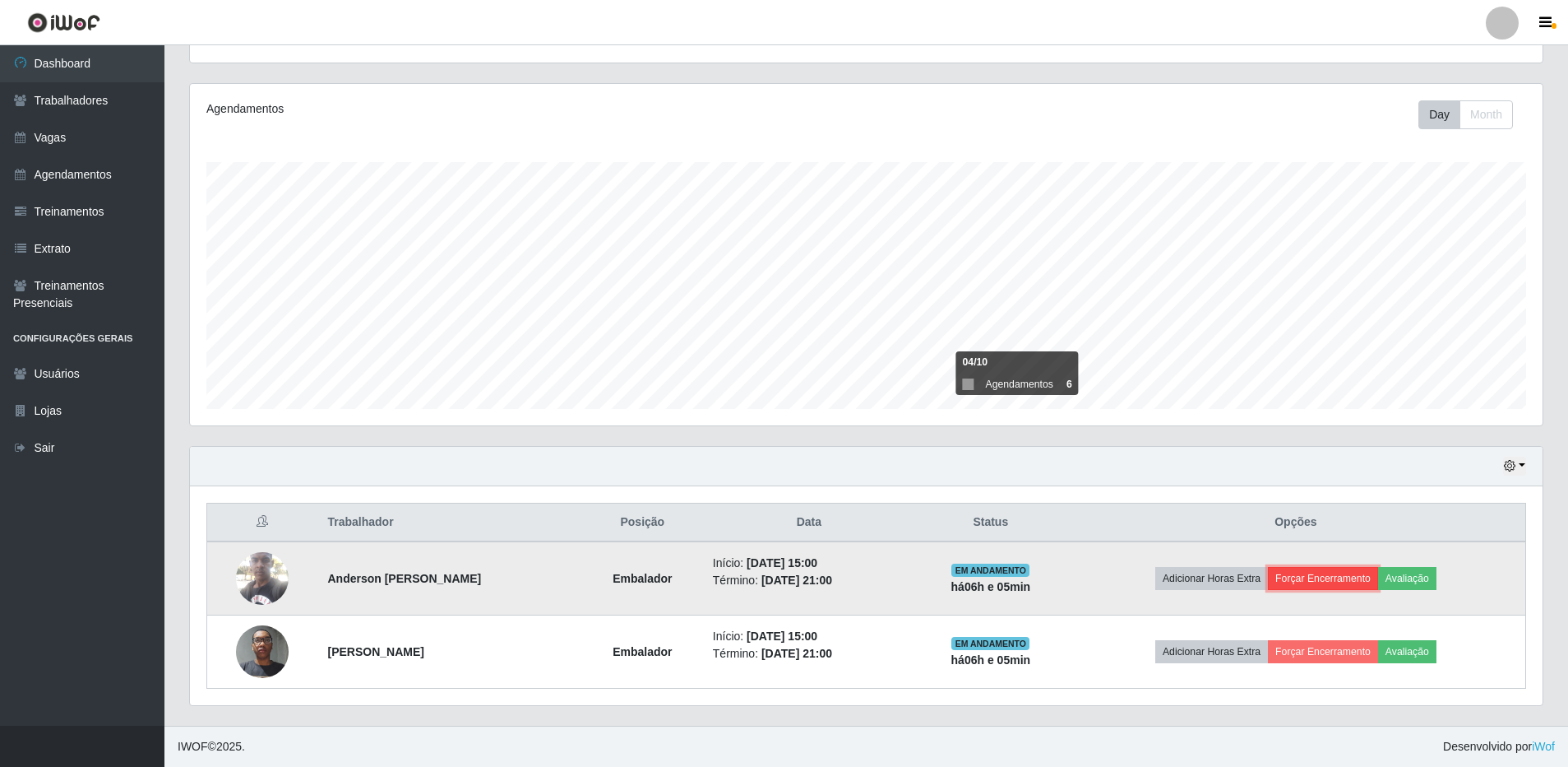
click at [1338, 575] on button "Forçar Encerramento" at bounding box center [1322, 578] width 110 height 23
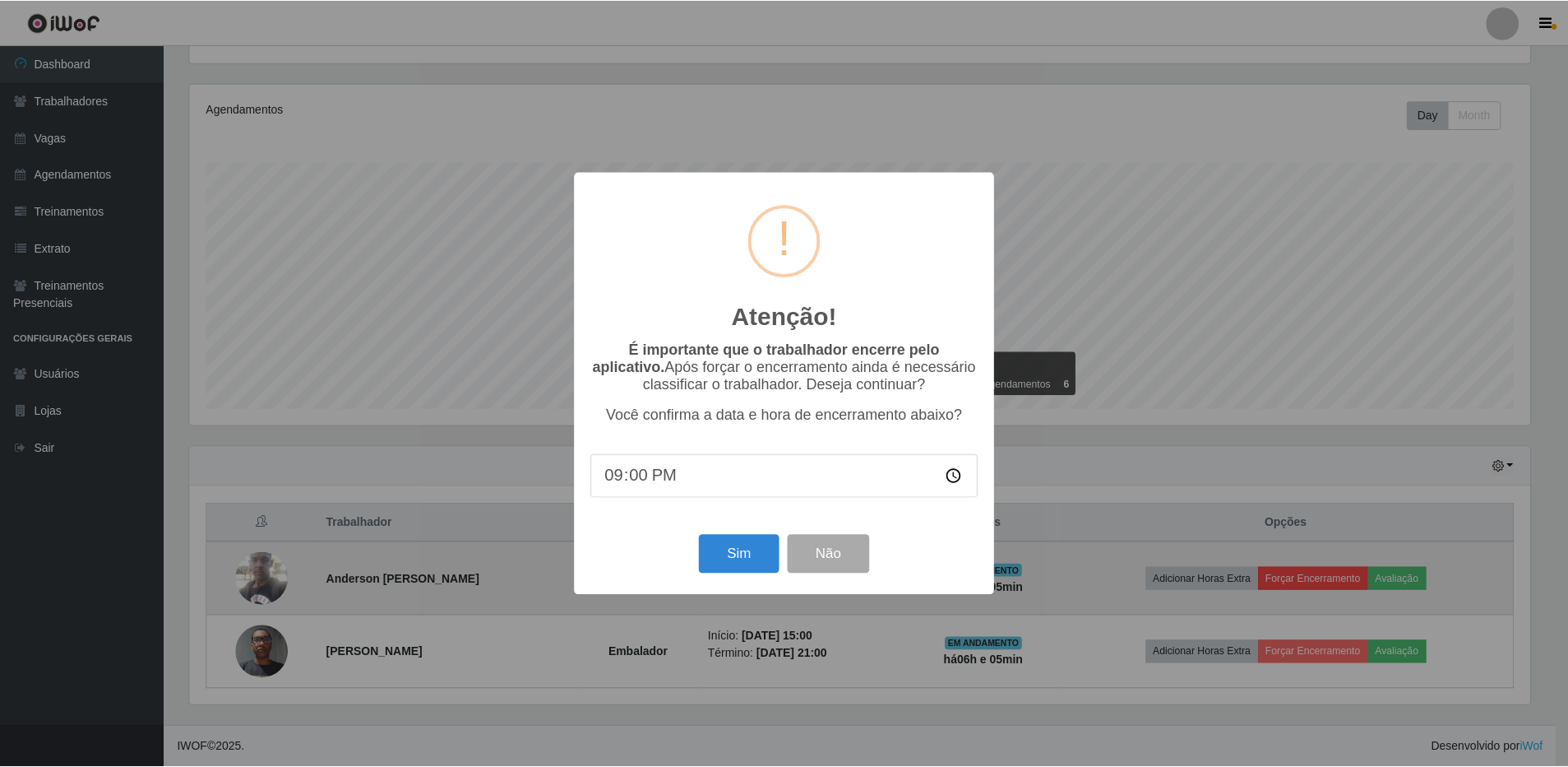
scroll to position [341, 1344]
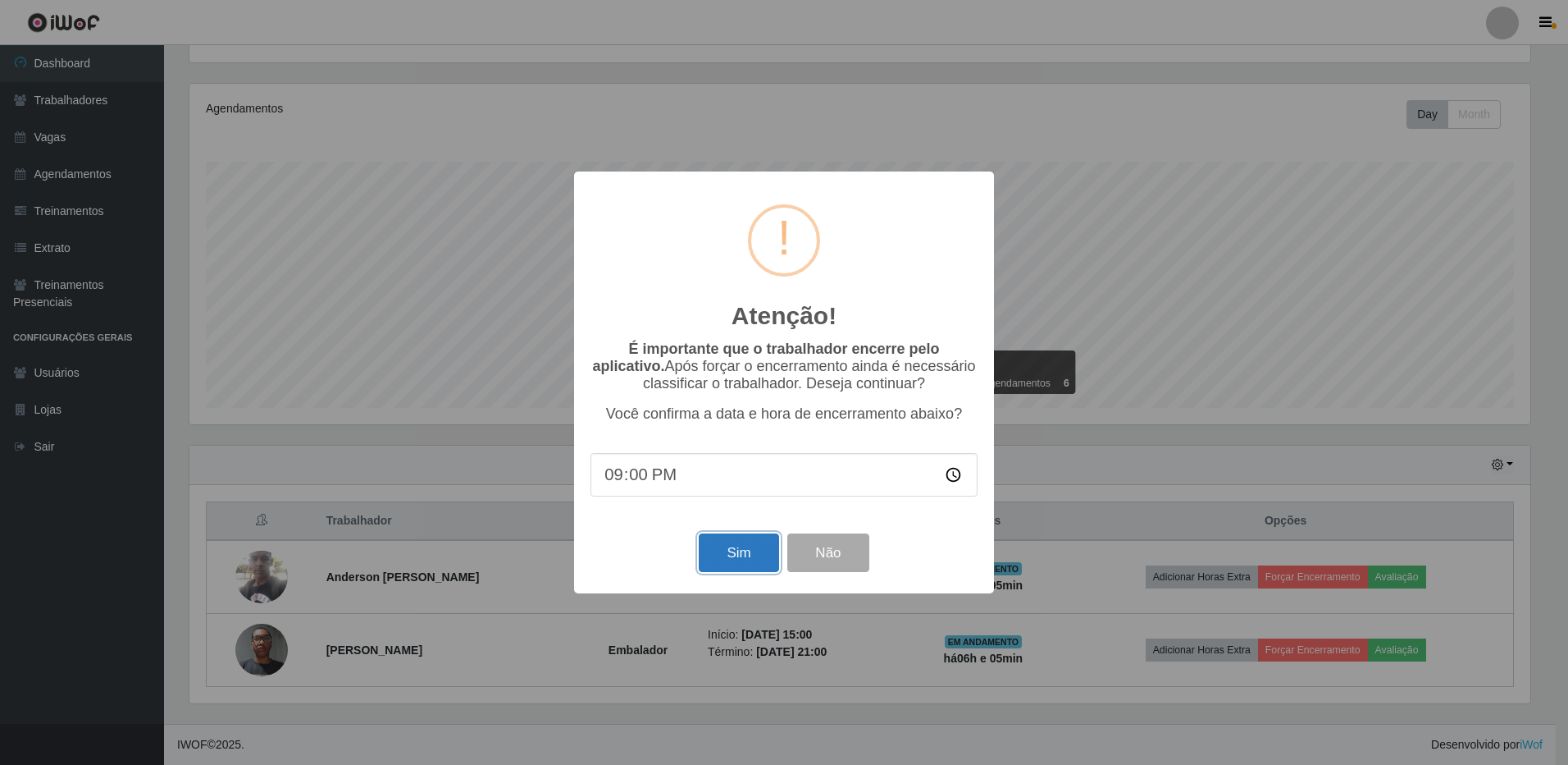
click at [738, 549] on button "Sim" at bounding box center [738, 553] width 79 height 39
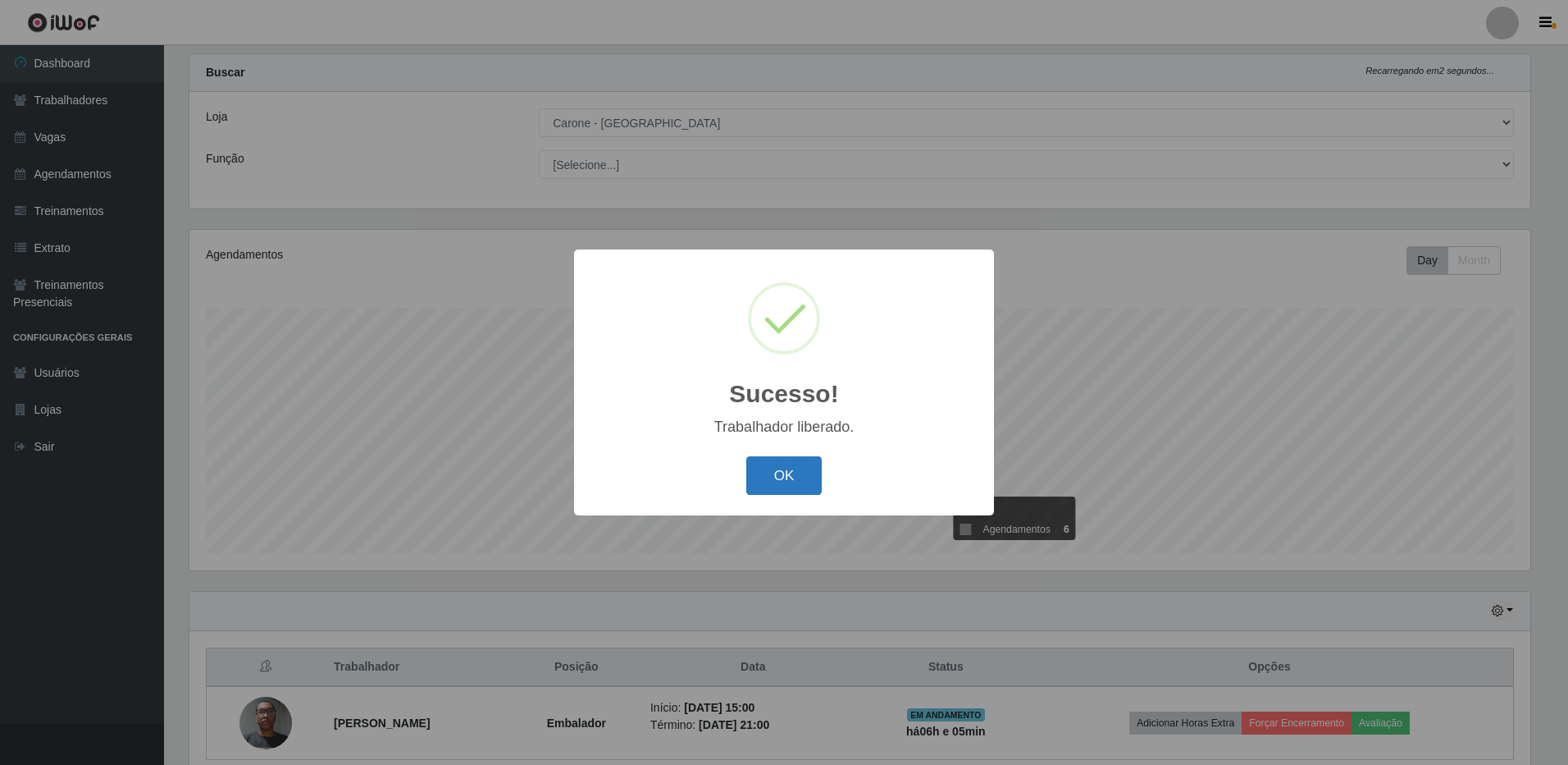
click at [783, 470] on button "OK" at bounding box center [784, 475] width 77 height 39
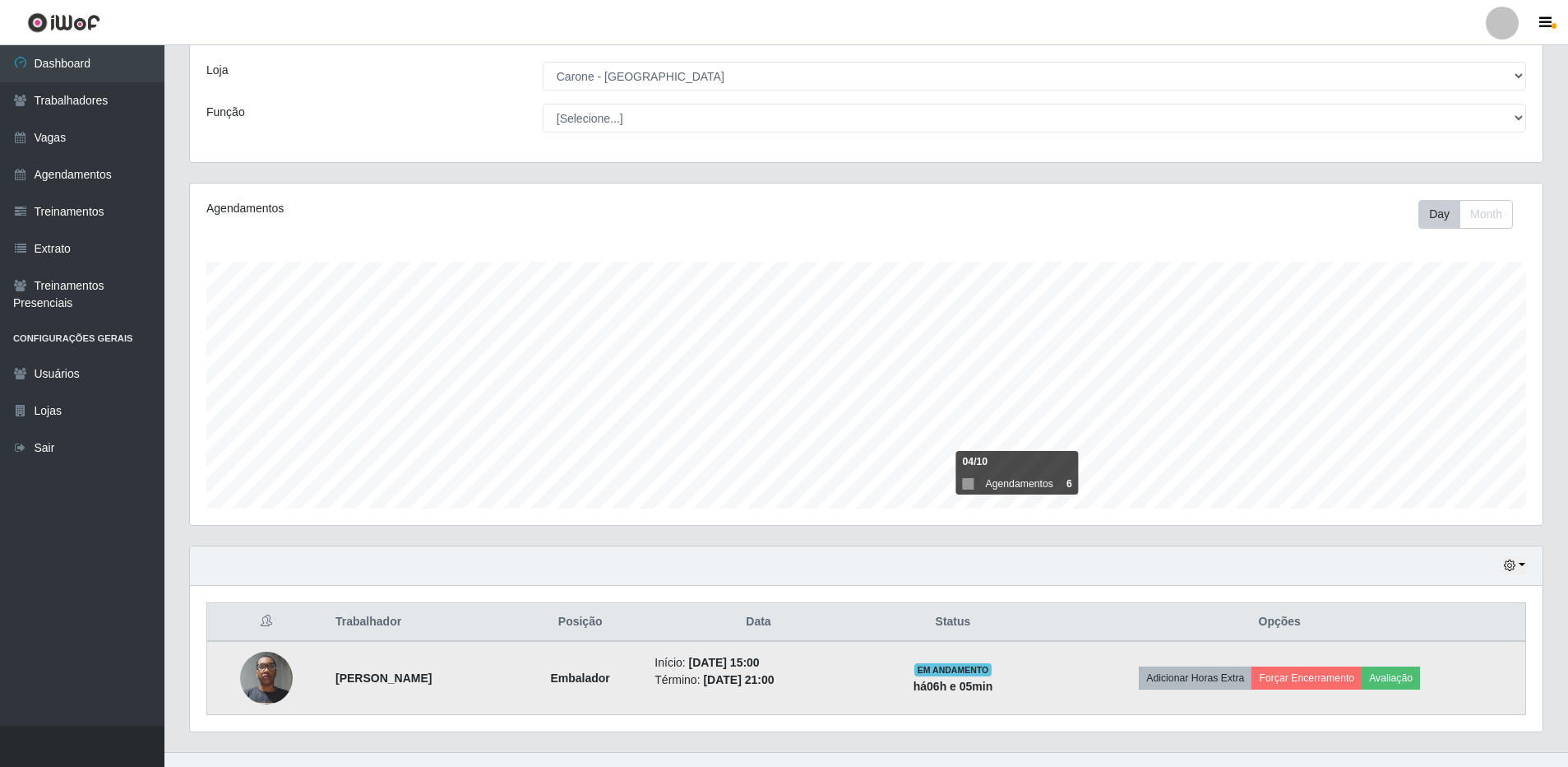
scroll to position [106, 0]
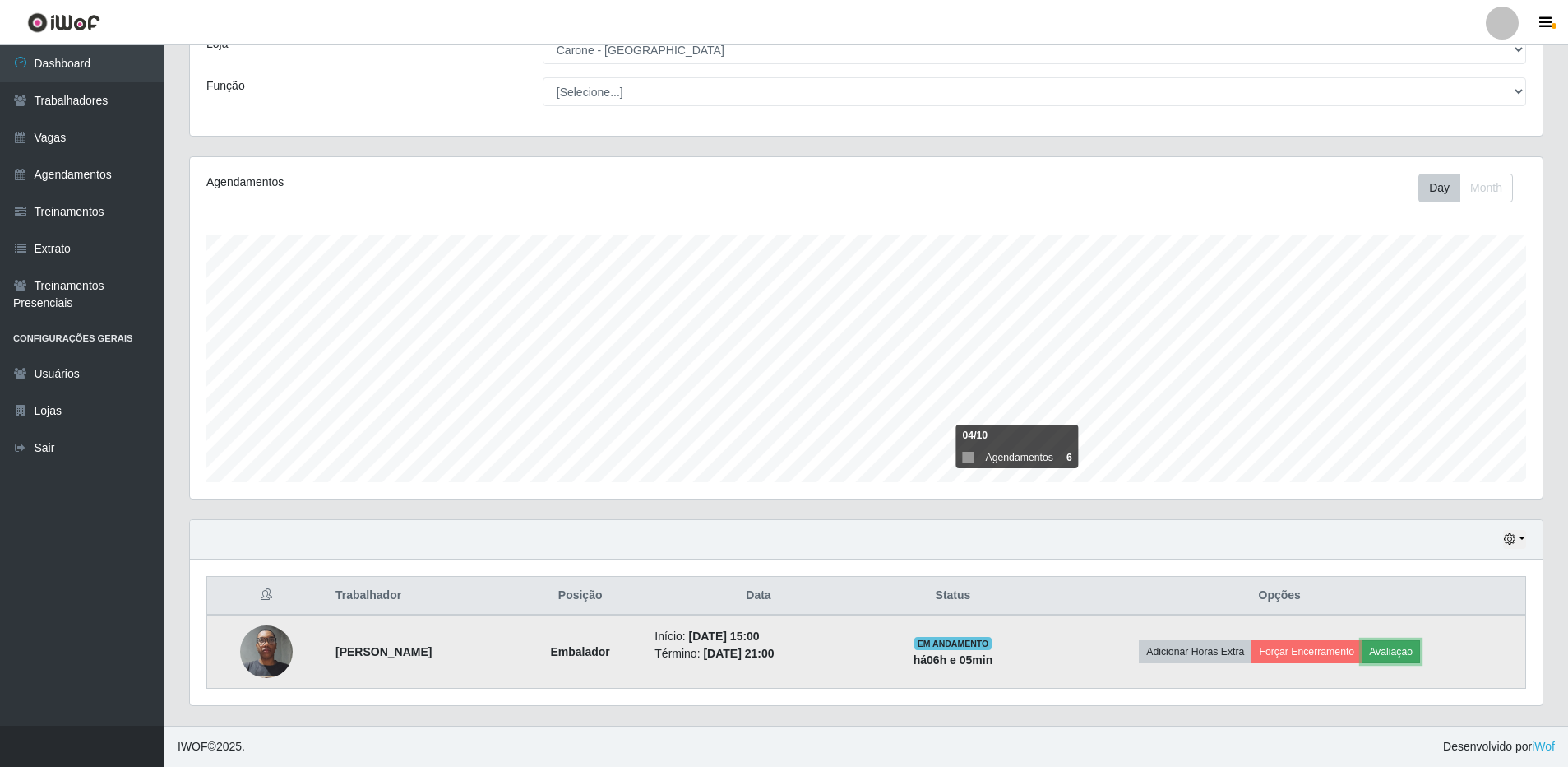
click at [1419, 652] on button "Avaliação" at bounding box center [1390, 651] width 58 height 23
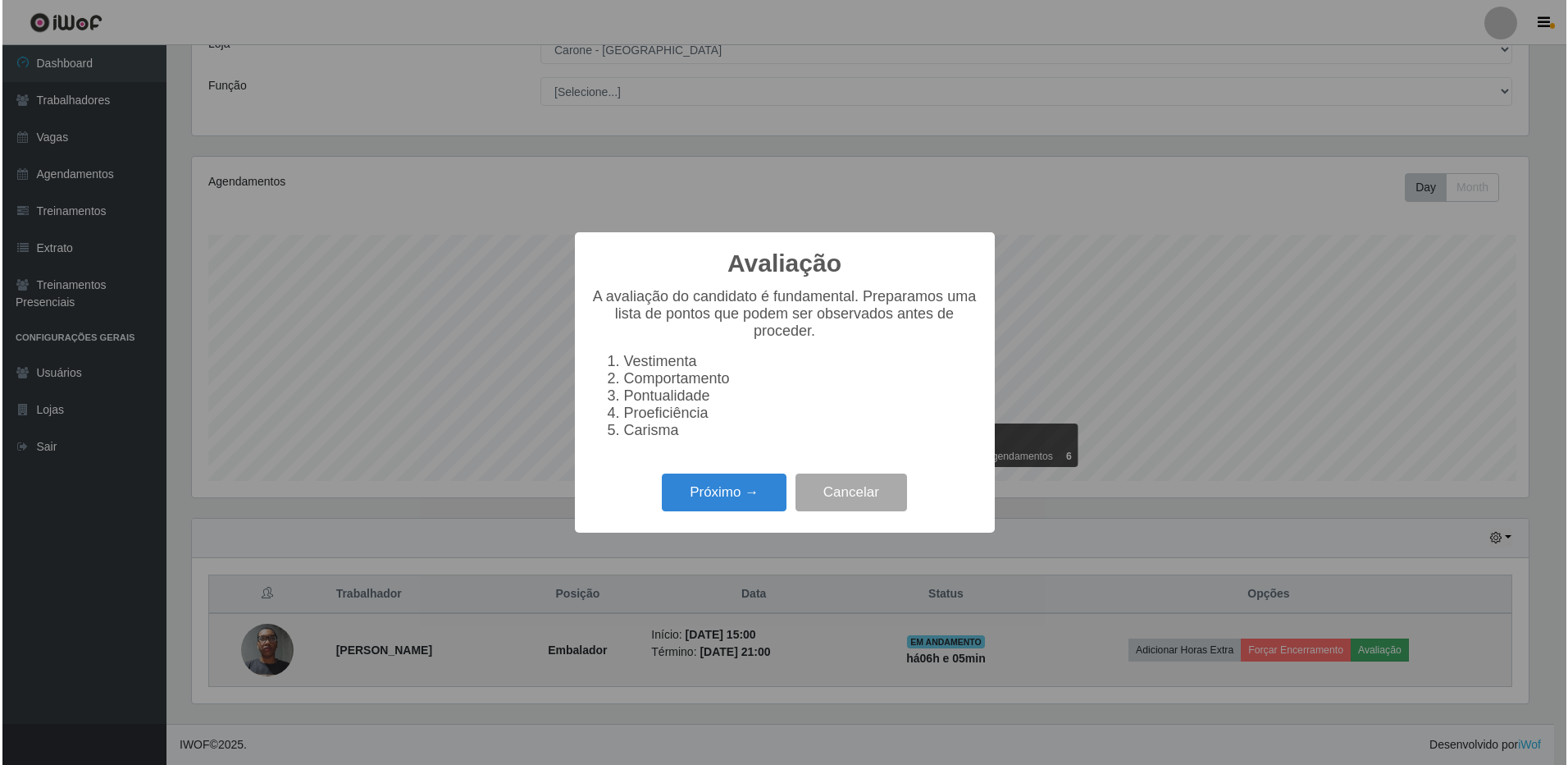
scroll to position [340, 1340]
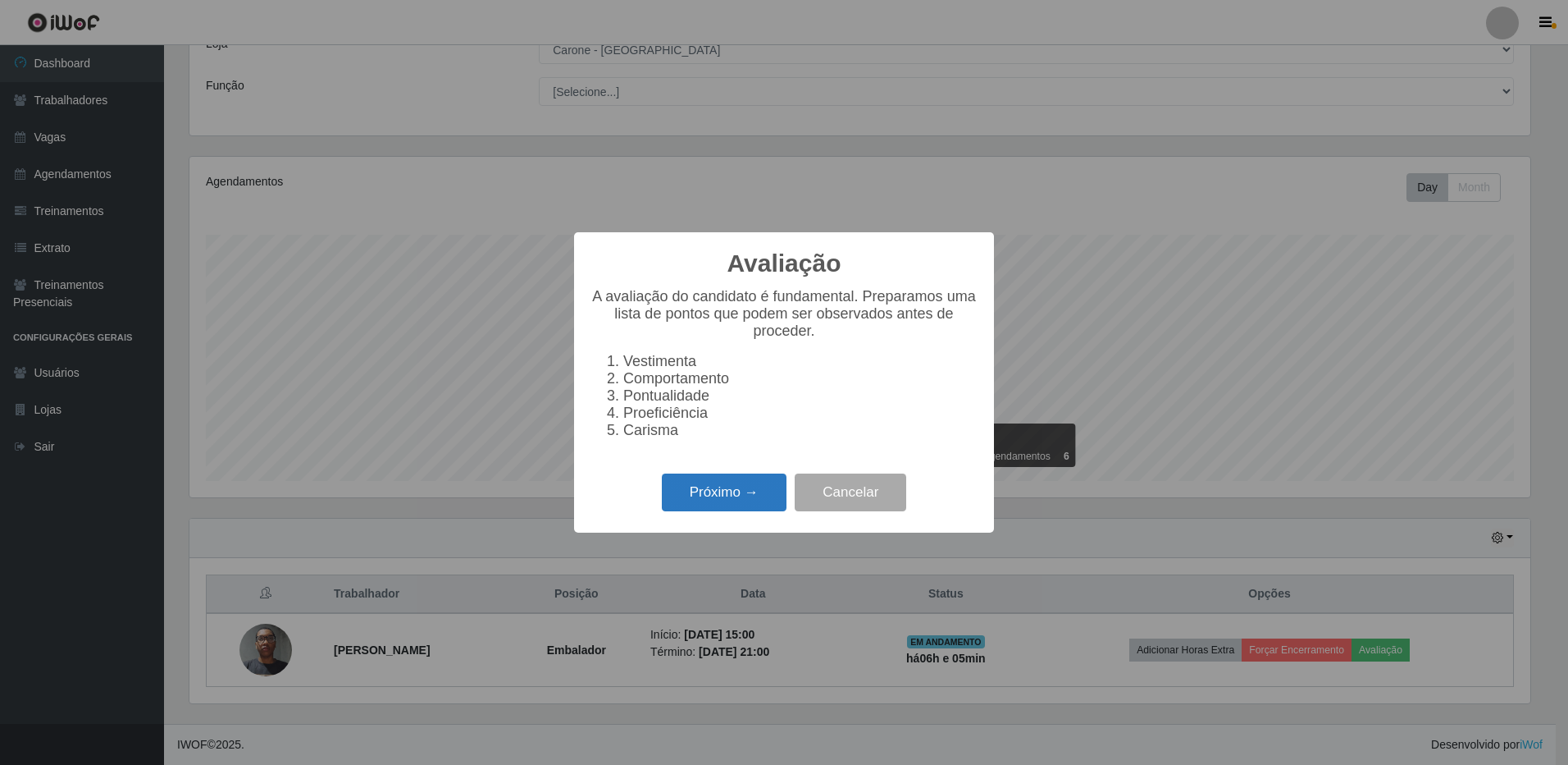
click at [714, 494] on button "Próximo →" at bounding box center [724, 493] width 125 height 39
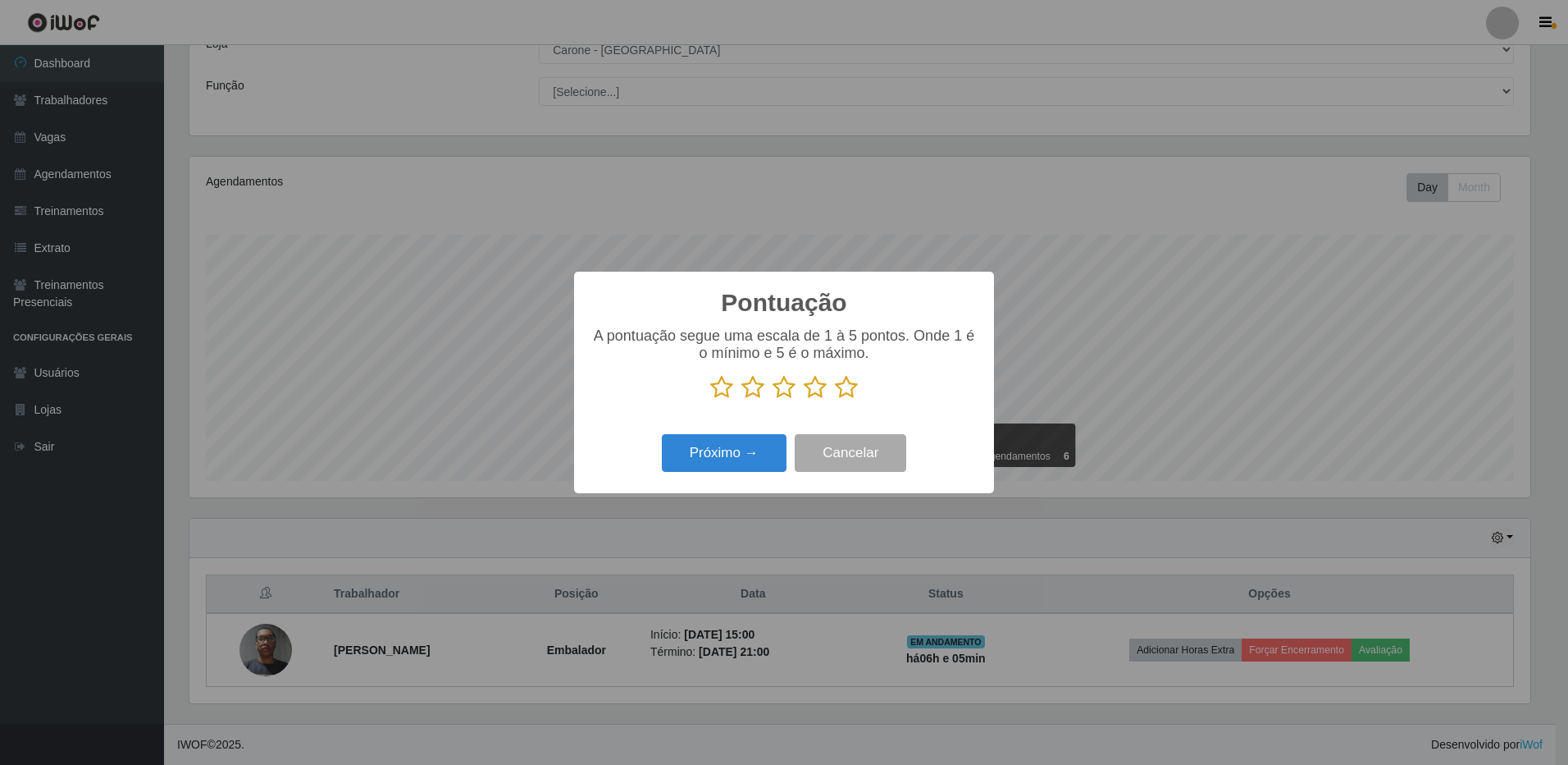
scroll to position [820093, 818683]
click at [842, 391] on icon at bounding box center [846, 387] width 23 height 24
click at [834, 399] on input "radio" at bounding box center [834, 399] width 0 height 0
click at [723, 458] on button "Próximo →" at bounding box center [724, 454] width 125 height 39
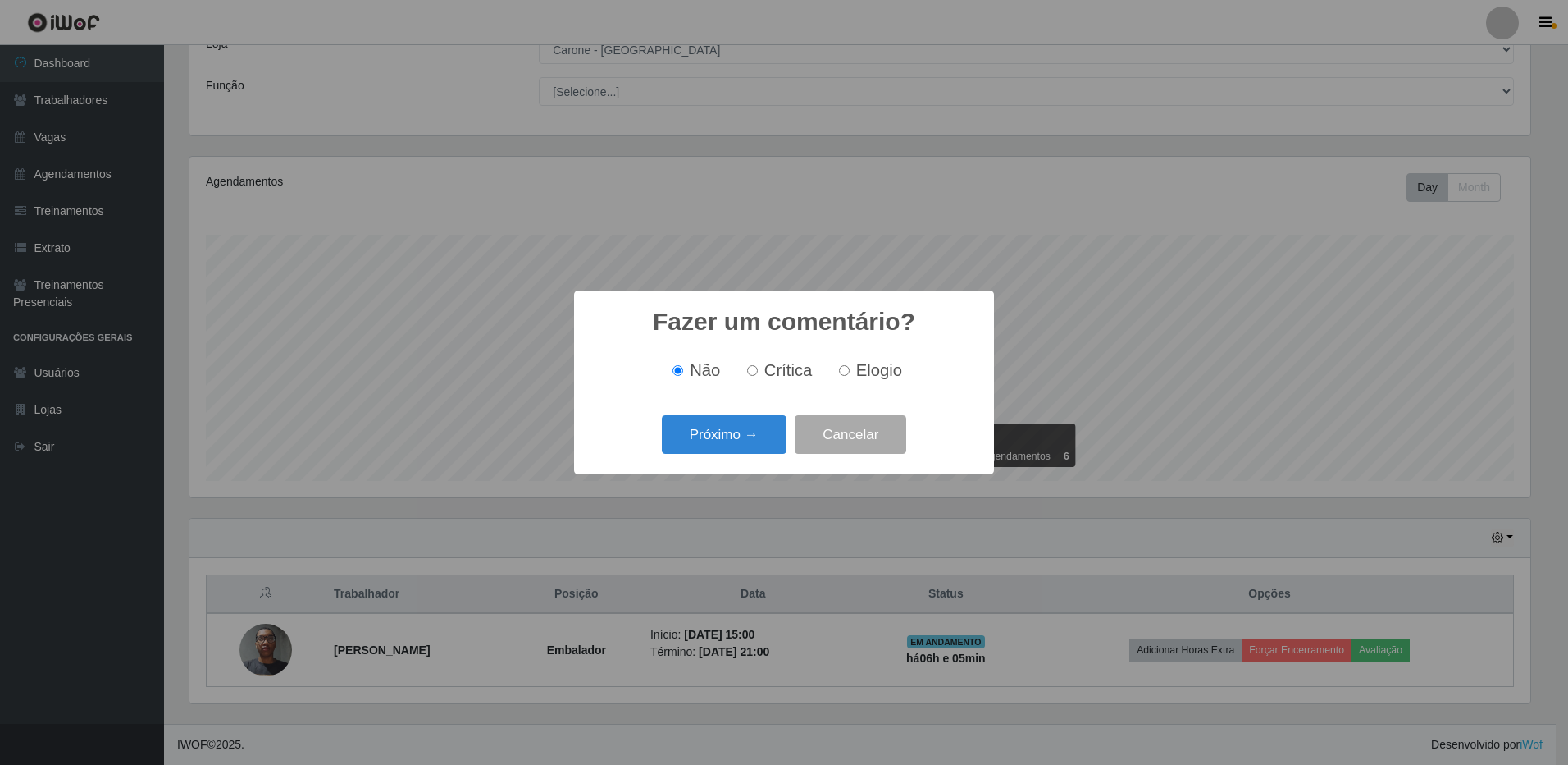
click at [845, 373] on input "Elogio" at bounding box center [844, 370] width 11 height 11
radio input "true"
click at [718, 434] on button "Próximo →" at bounding box center [724, 434] width 125 height 39
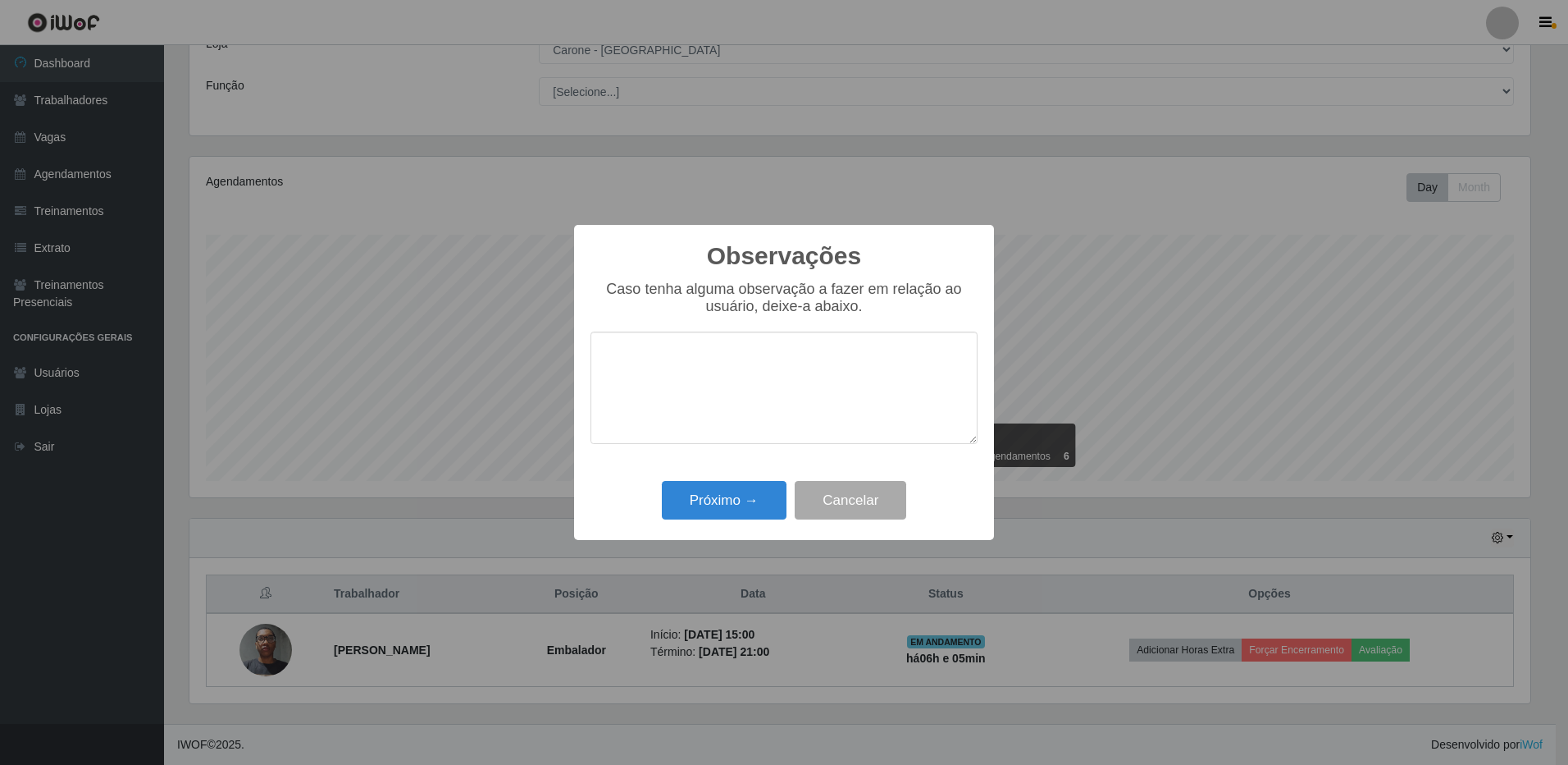
click at [765, 379] on textarea at bounding box center [783, 388] width 387 height 112
click at [636, 382] on textarea "Pontual Dinamica" at bounding box center [783, 388] width 387 height 112
click at [643, 413] on textarea "Pontual Dinâmica" at bounding box center [783, 388] width 387 height 112
click at [695, 379] on textarea "Pontual Dinâmica" at bounding box center [783, 388] width 387 height 112
type textarea "Pontual Dinâmico Educado"
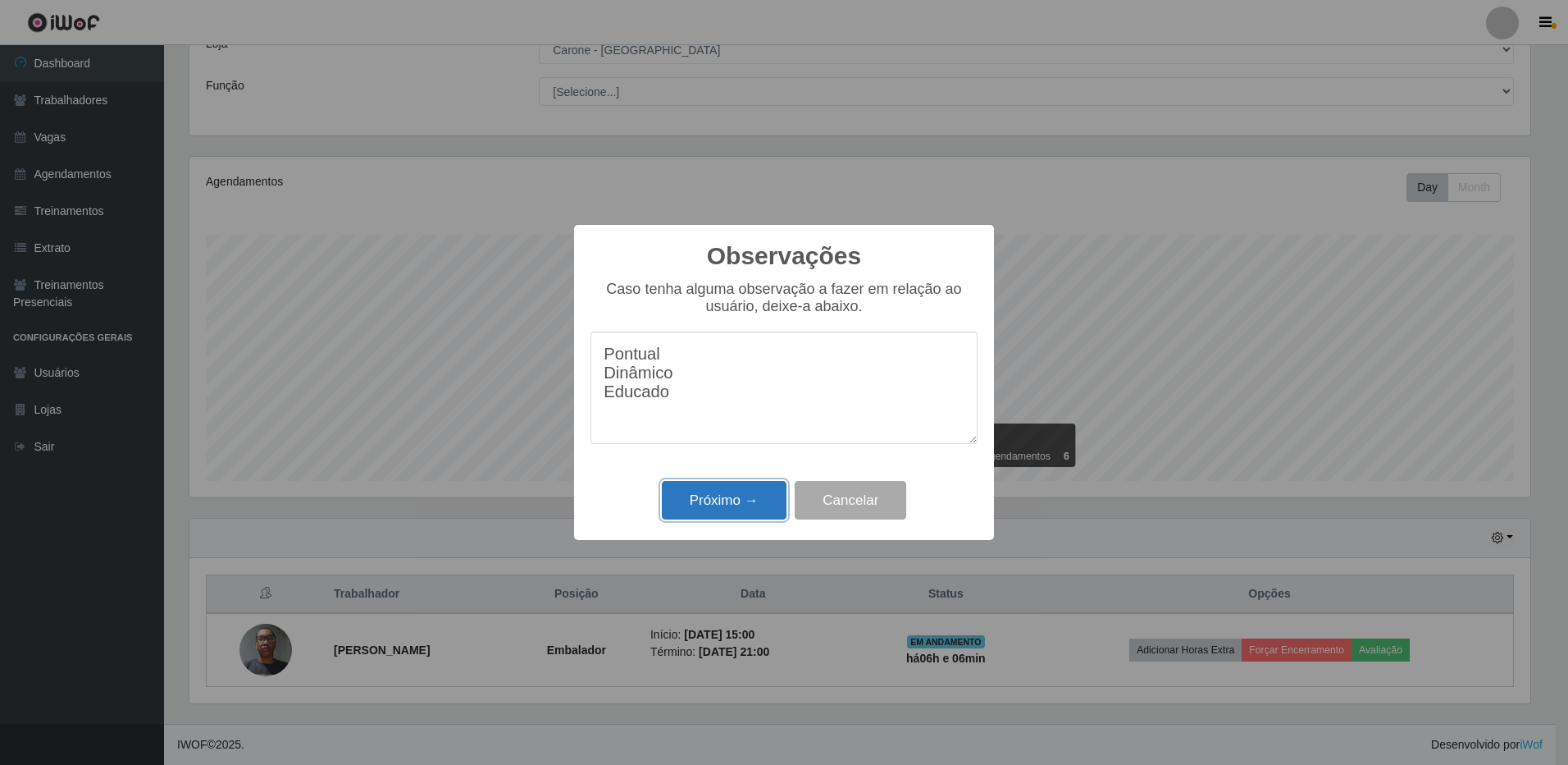
click at [733, 506] on button "Próximo →" at bounding box center [724, 500] width 125 height 39
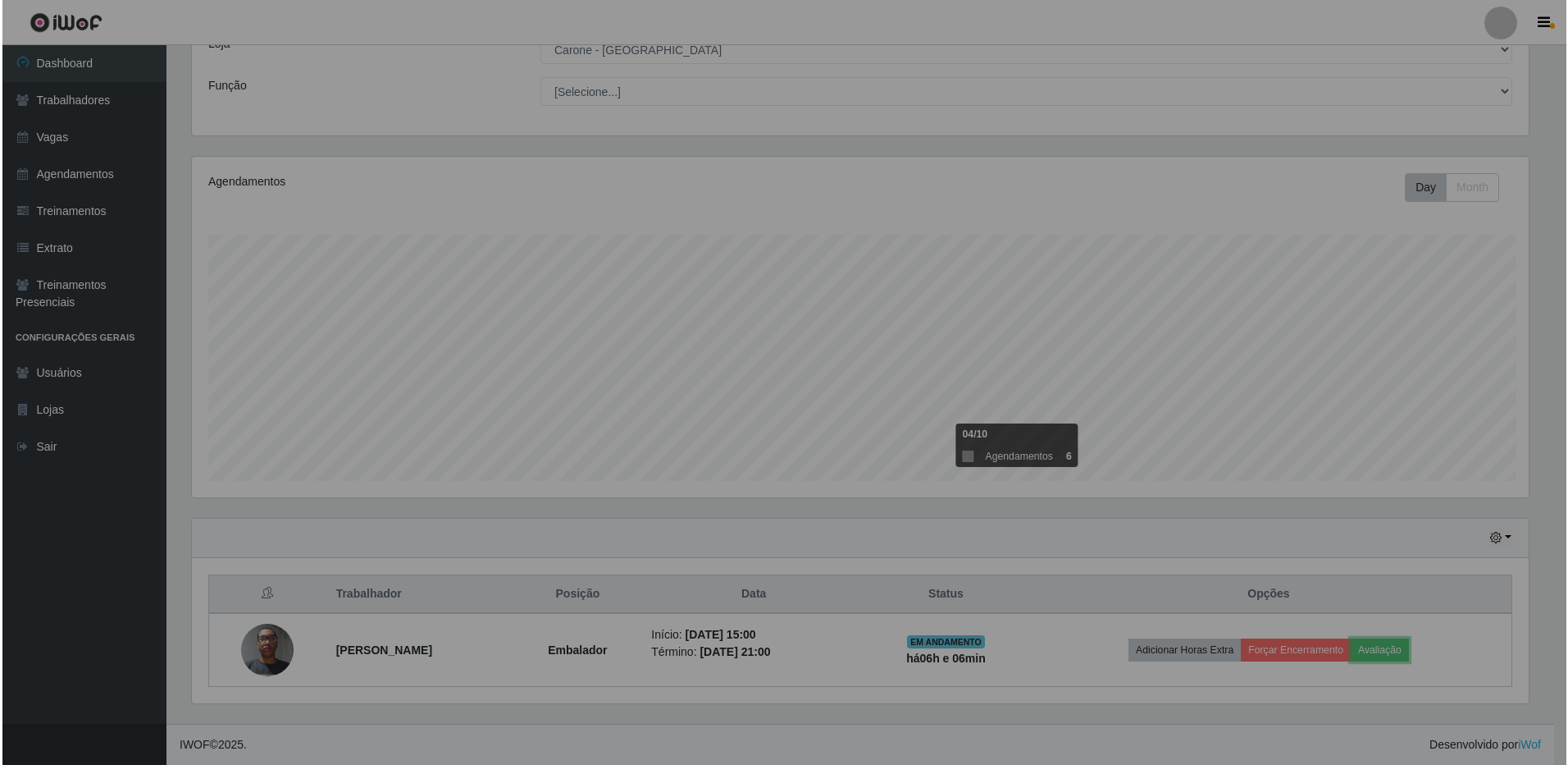
scroll to position [340, 1349]
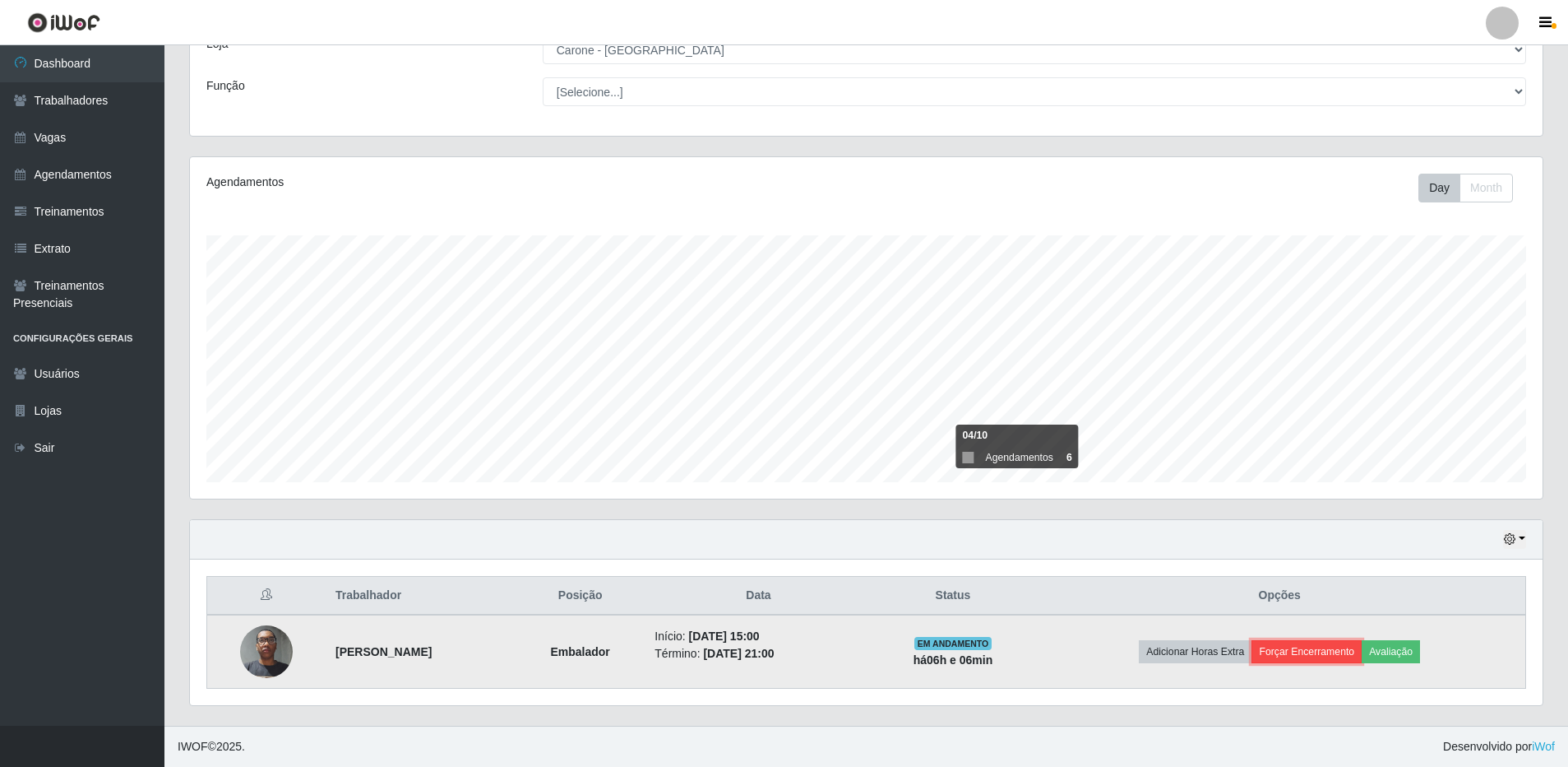
click at [1340, 650] on button "Forçar Encerramento" at bounding box center [1306, 651] width 110 height 23
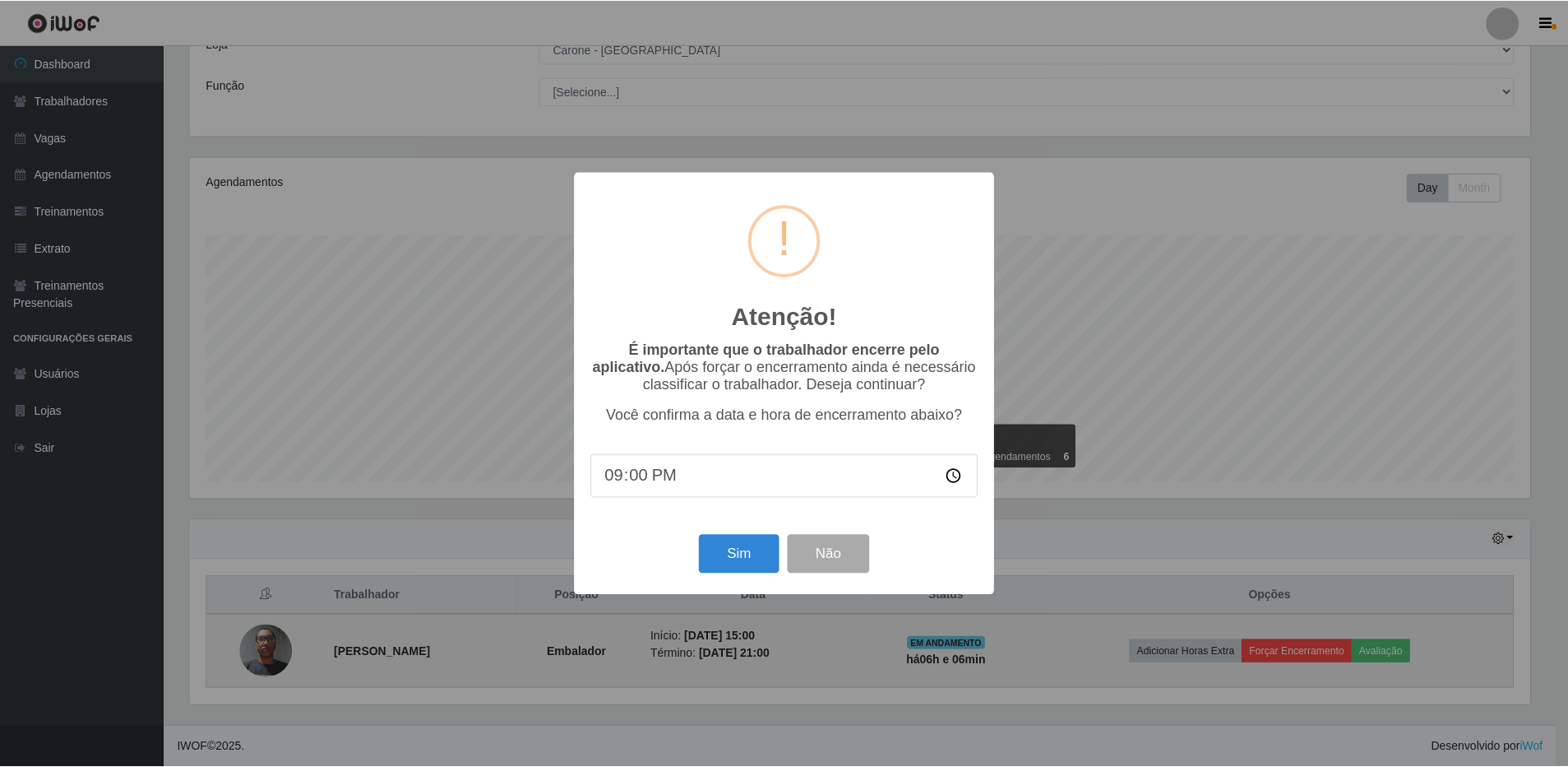
scroll to position [341, 1344]
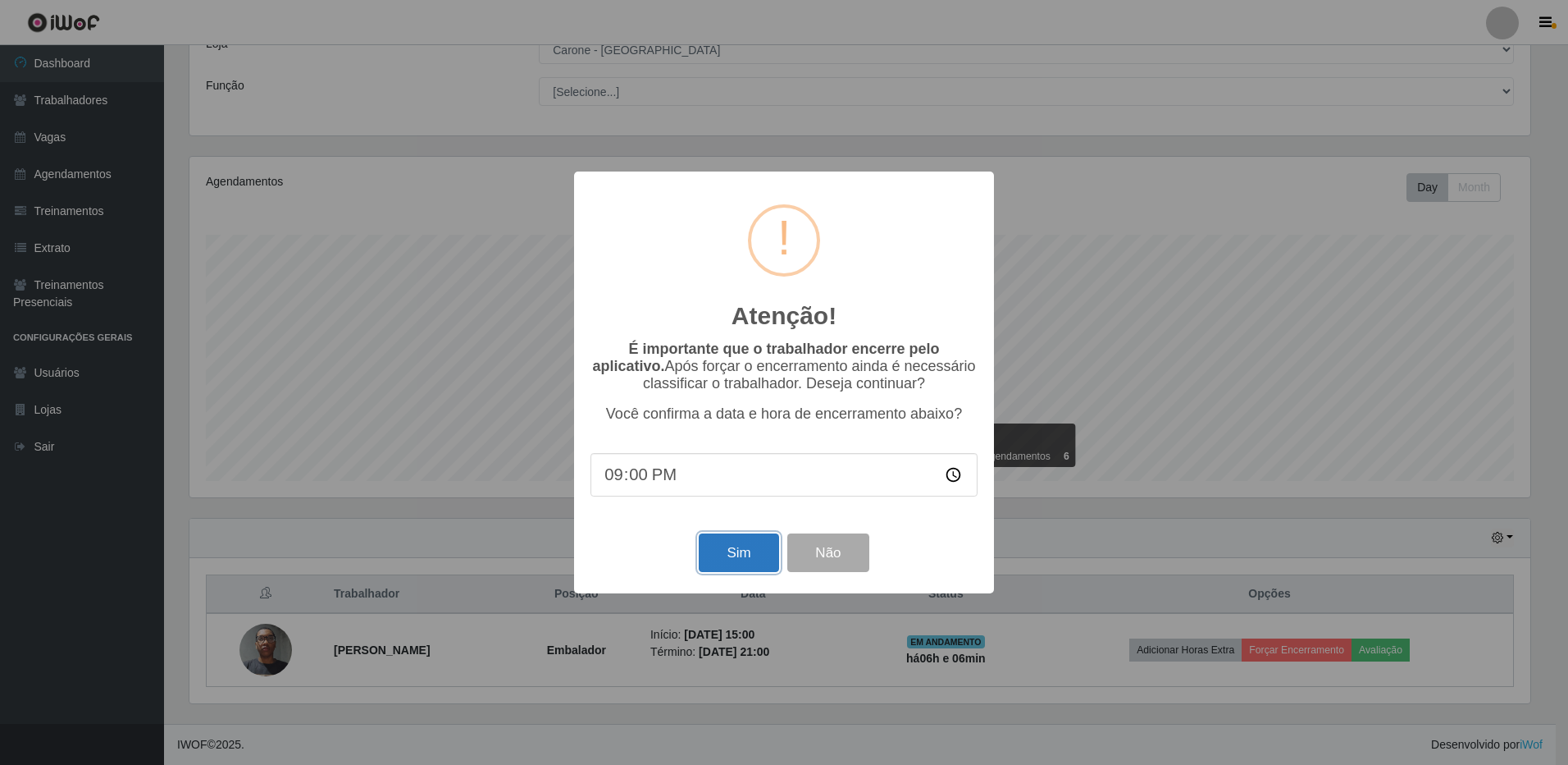
click at [734, 558] on button "Sim" at bounding box center [738, 553] width 79 height 39
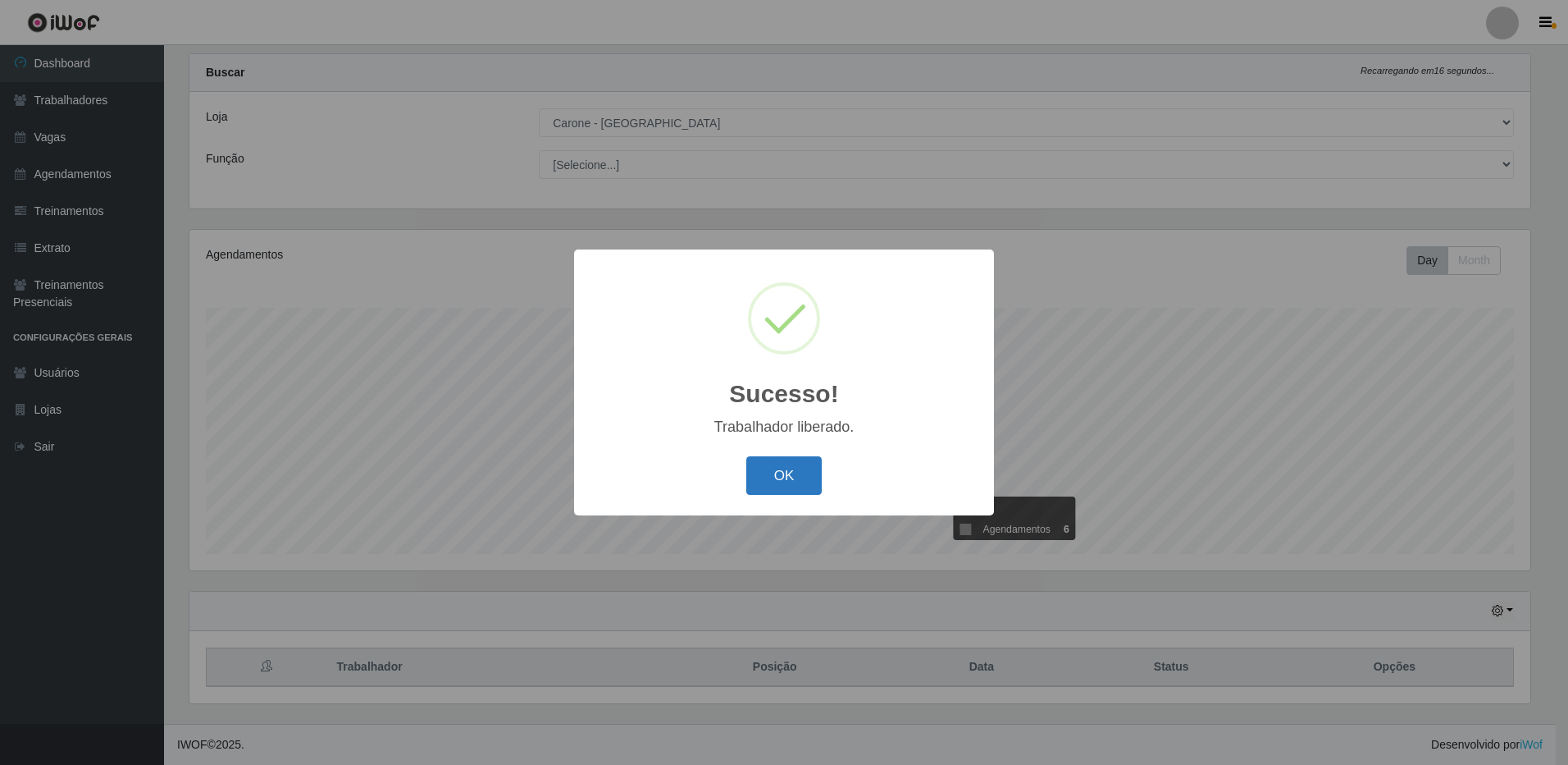
click at [777, 472] on button "OK" at bounding box center [784, 475] width 77 height 39
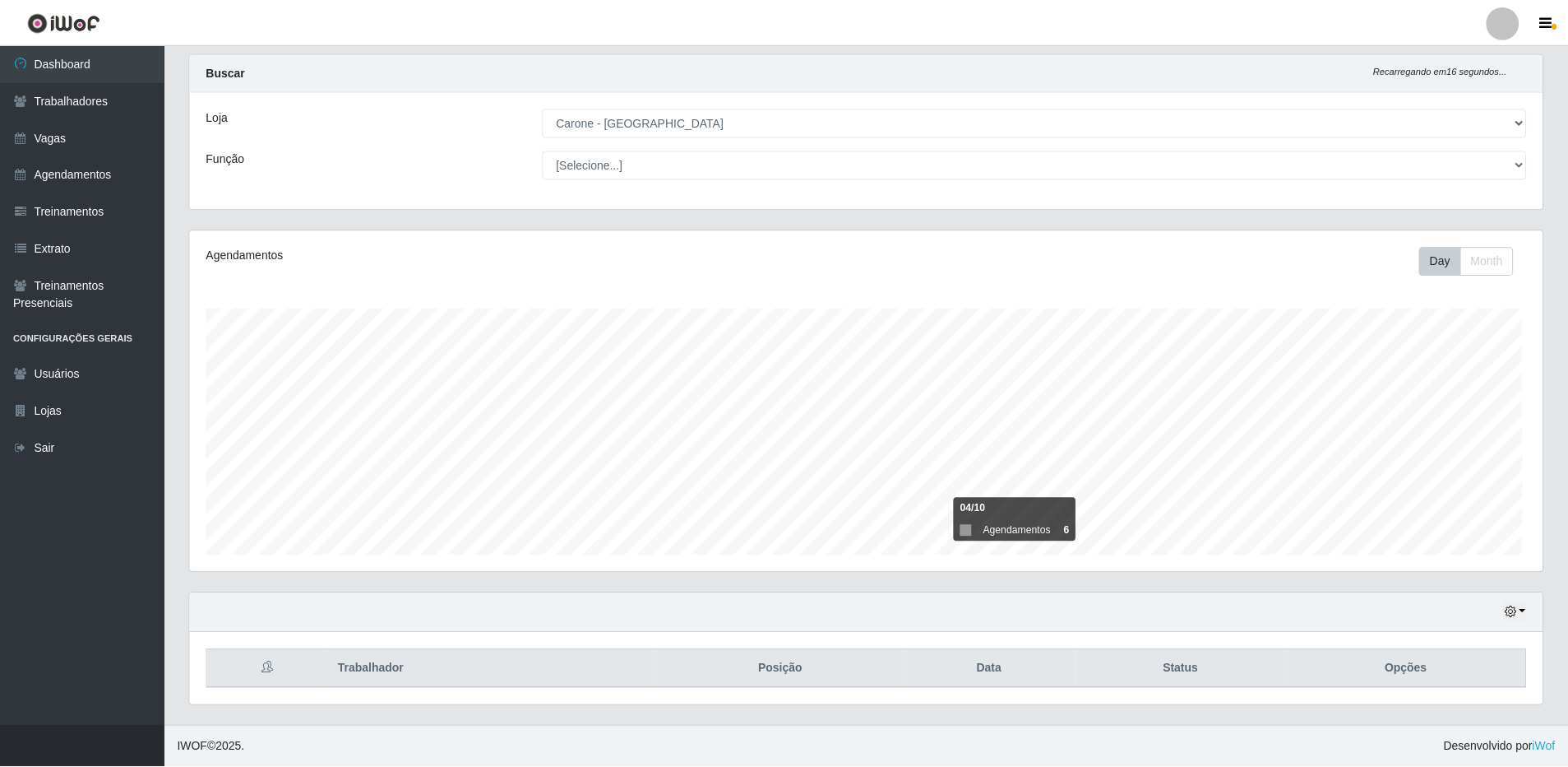
scroll to position [341, 1352]
